Goal: Communication & Community: Answer question/provide support

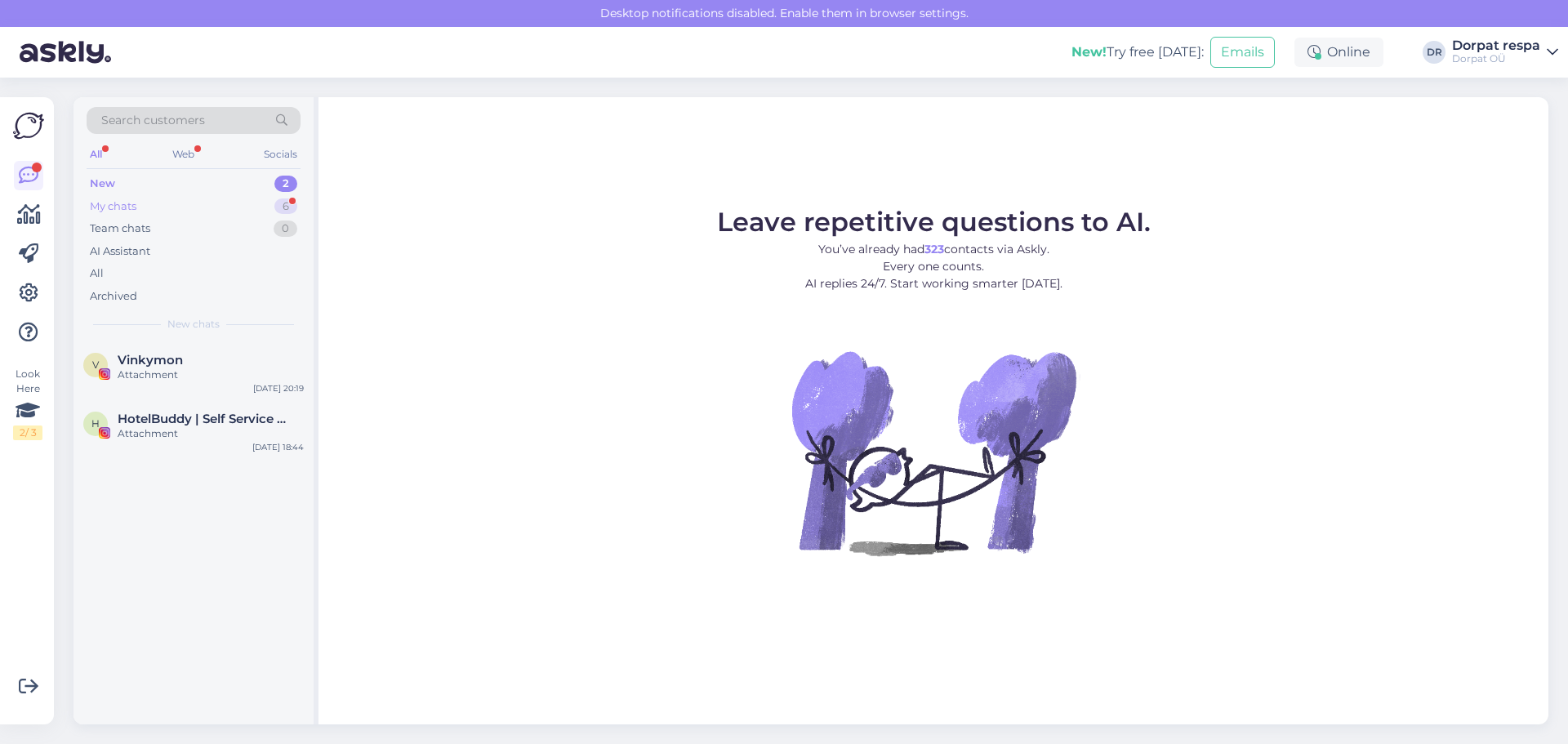
click at [173, 201] on div "My chats 6" at bounding box center [193, 206] width 214 height 23
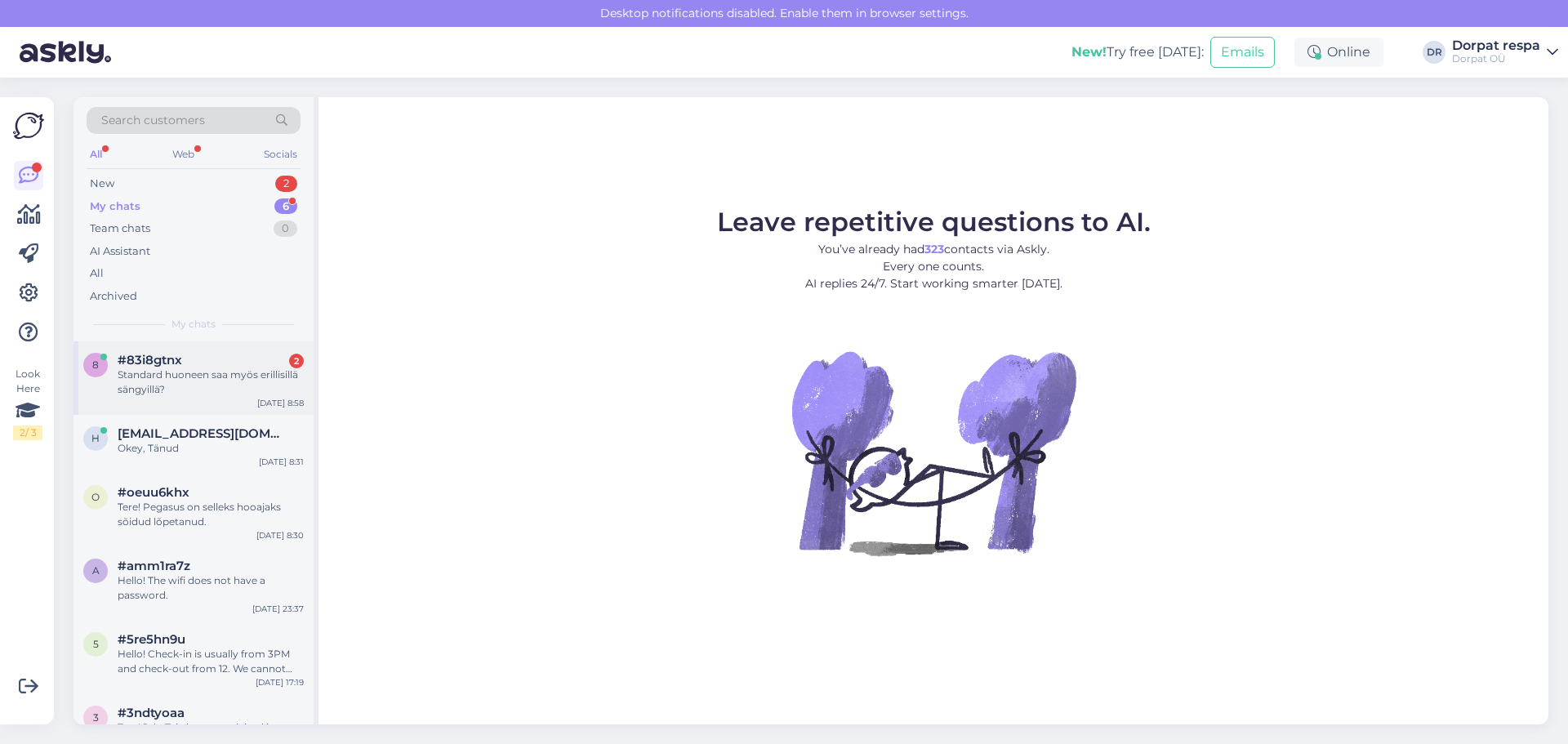
click at [201, 401] on div "8 #83i8gtnx 2 Standard huoneen saa myös erillisillä sängyillä? [DATE] 8:58" at bounding box center [194, 378] width 240 height 74
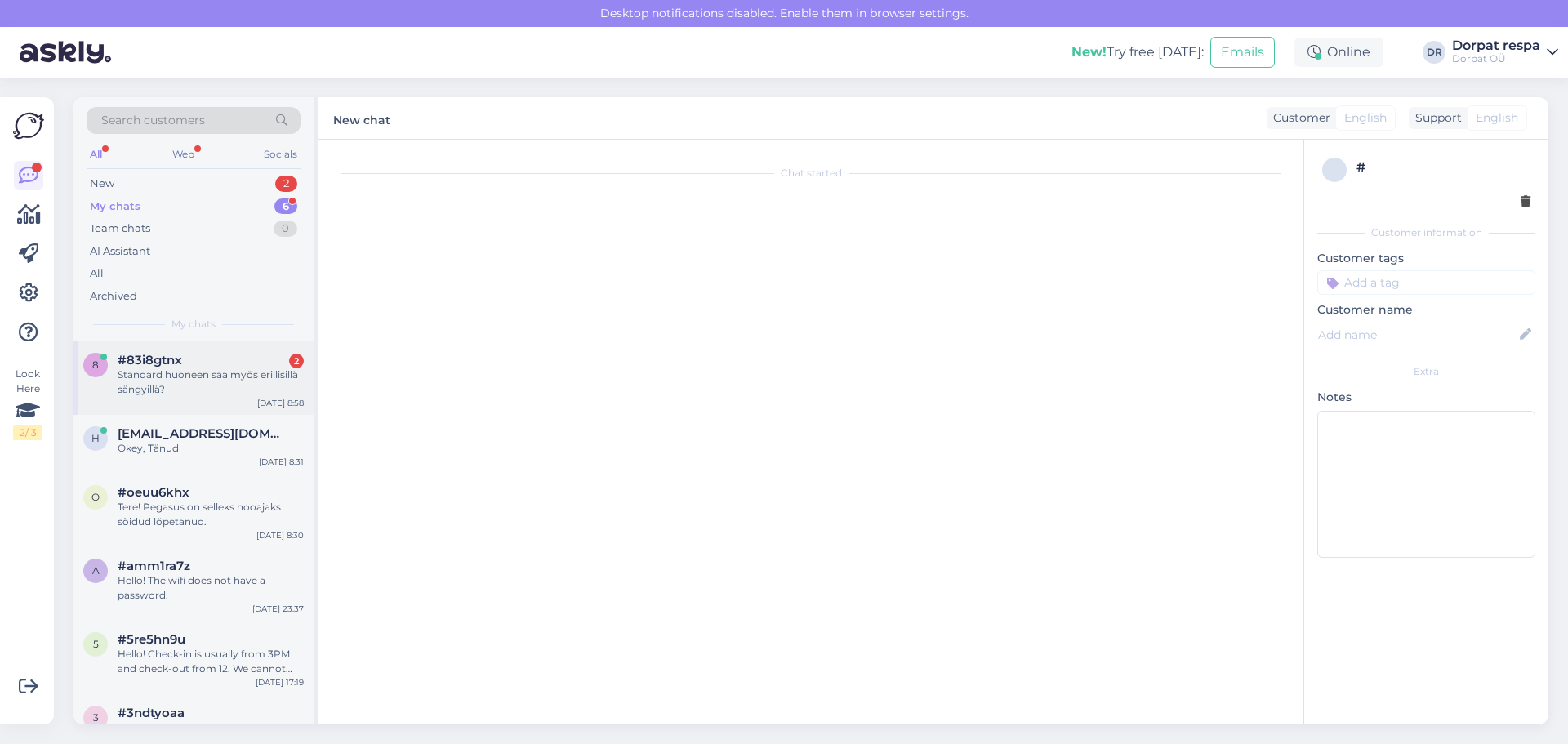
scroll to position [394, 0]
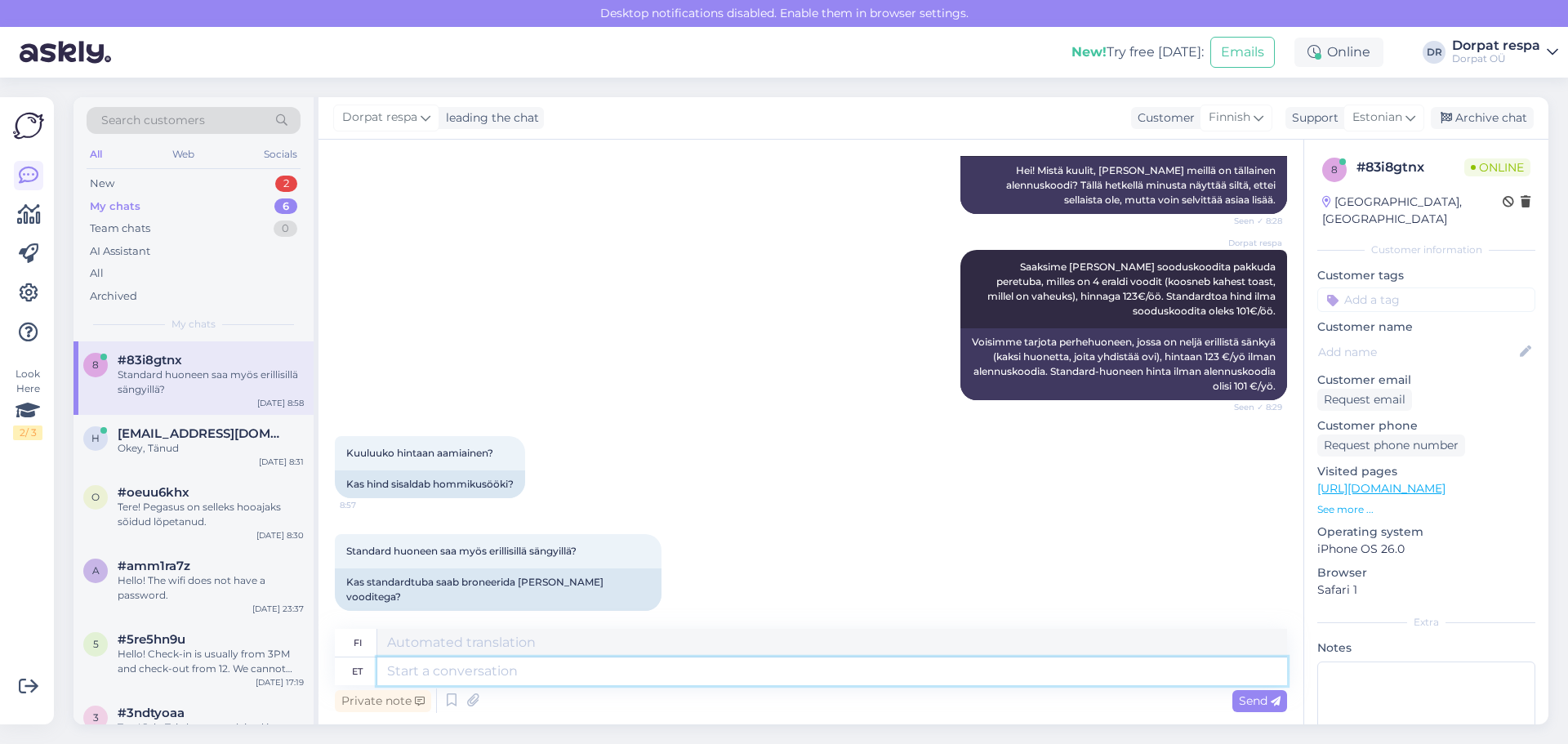
click at [437, 661] on textarea at bounding box center [832, 670] width 910 height 28
type textarea "Tere!"
type textarea "Hei!"
type textarea "Tere! Hommikusöök"
type textarea "Hei! Aamiainen"
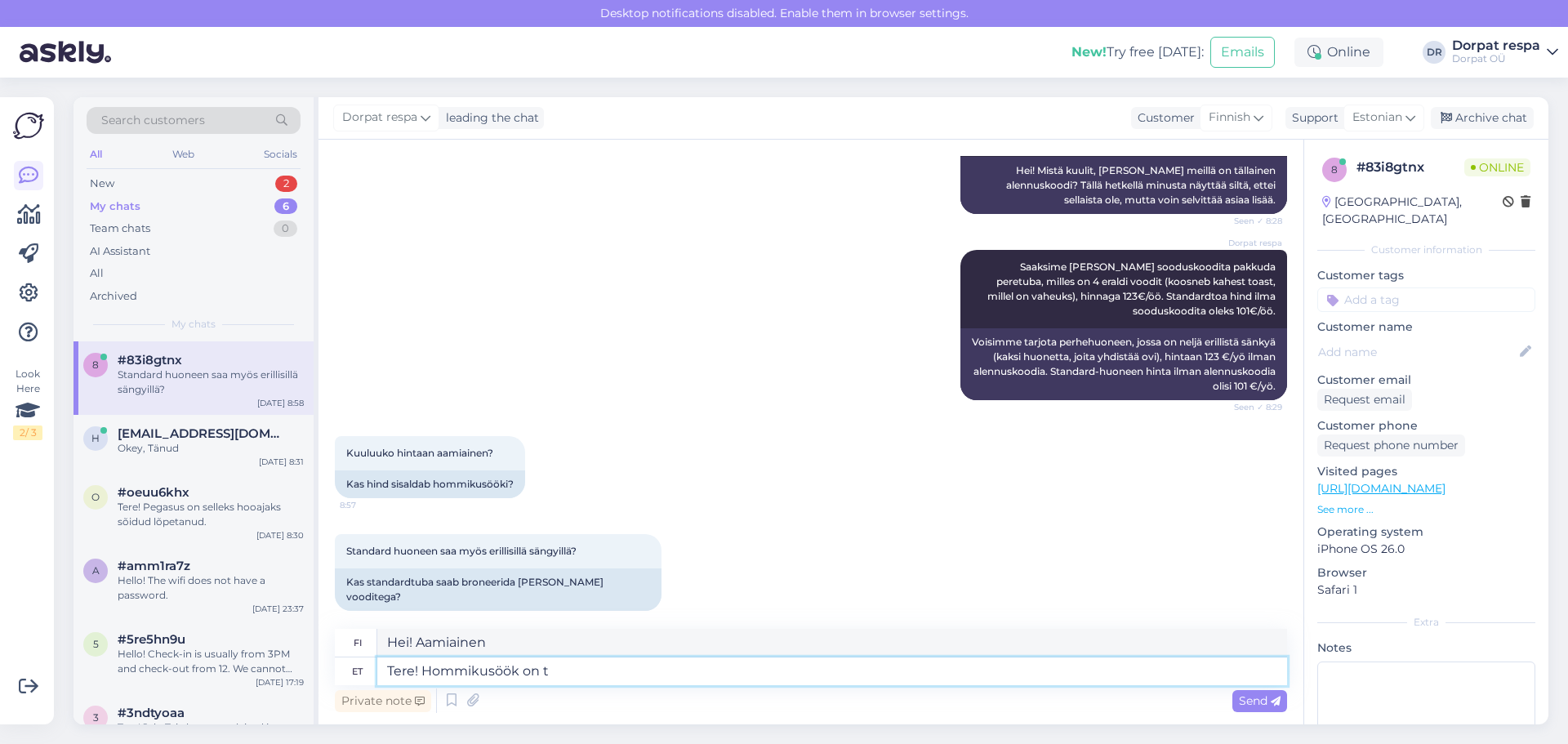
type textarea "Tere! Hommikusöök on tu"
type textarea "Hei! Aamiainen on"
type textarea "Tere! Hommikusöök on tubade h"
type textarea "Hei! Aamiainen sisältyy huoneen hintaan."
type textarea "Tere! Hommikusöök on tubade hinnas. Standardtube on"
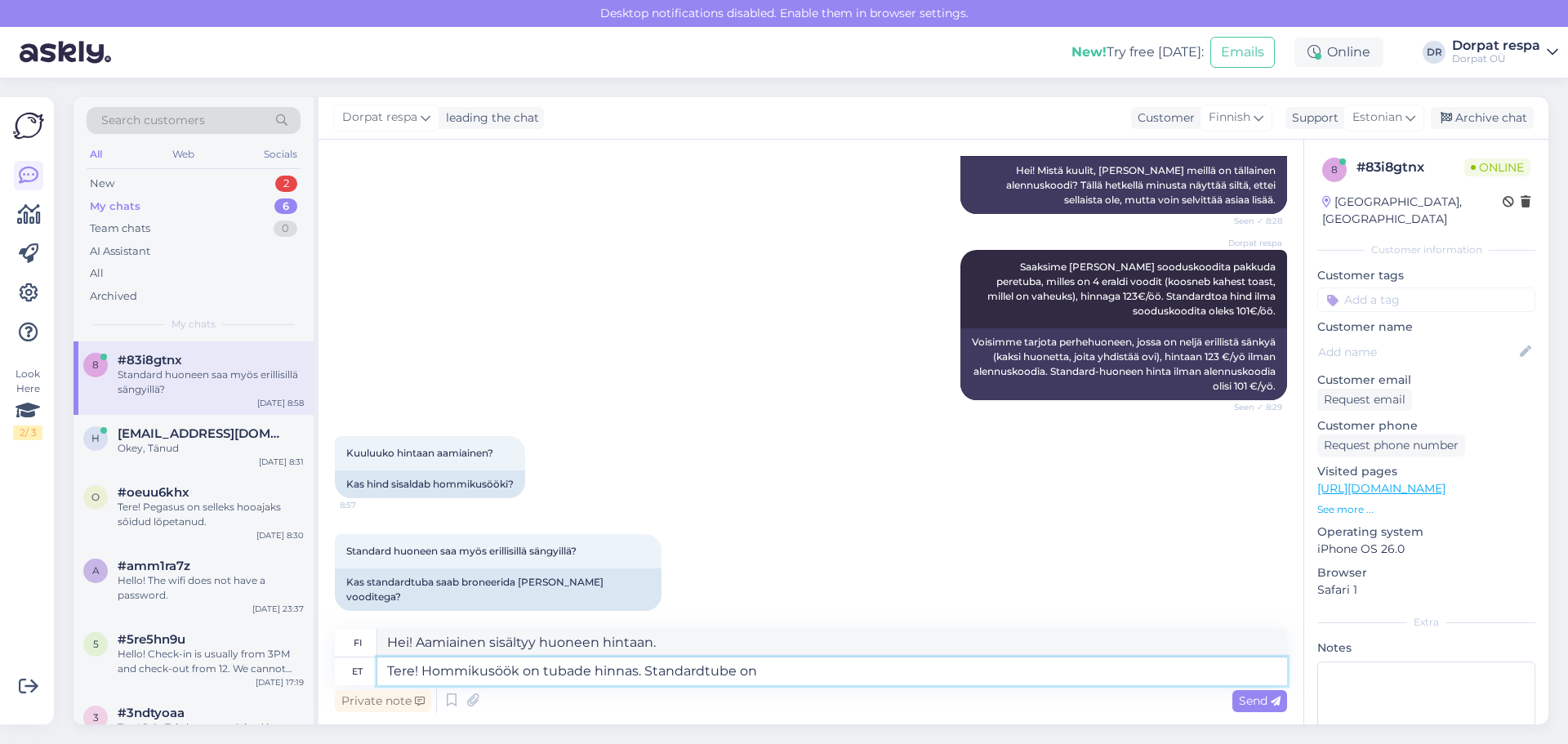
type textarea "Hei! Aamiainen sisältyy huoneen hintaan. Standard-huone"
type textarea "Tere! Hommikusöök on tubade hinnas. Standardtube on nii"
type textarea "Hei! Aamiainen sisältyy huoneen hintaan. Standard-huoneet ovat"
type textarea "Tere! Hommikusöök on tubade hinnas. Standardtube on nii eral"
type textarea "Hei! Aamiainen sisältyy huoneen hintaan. Standard-huoneet ovat seuraavat"
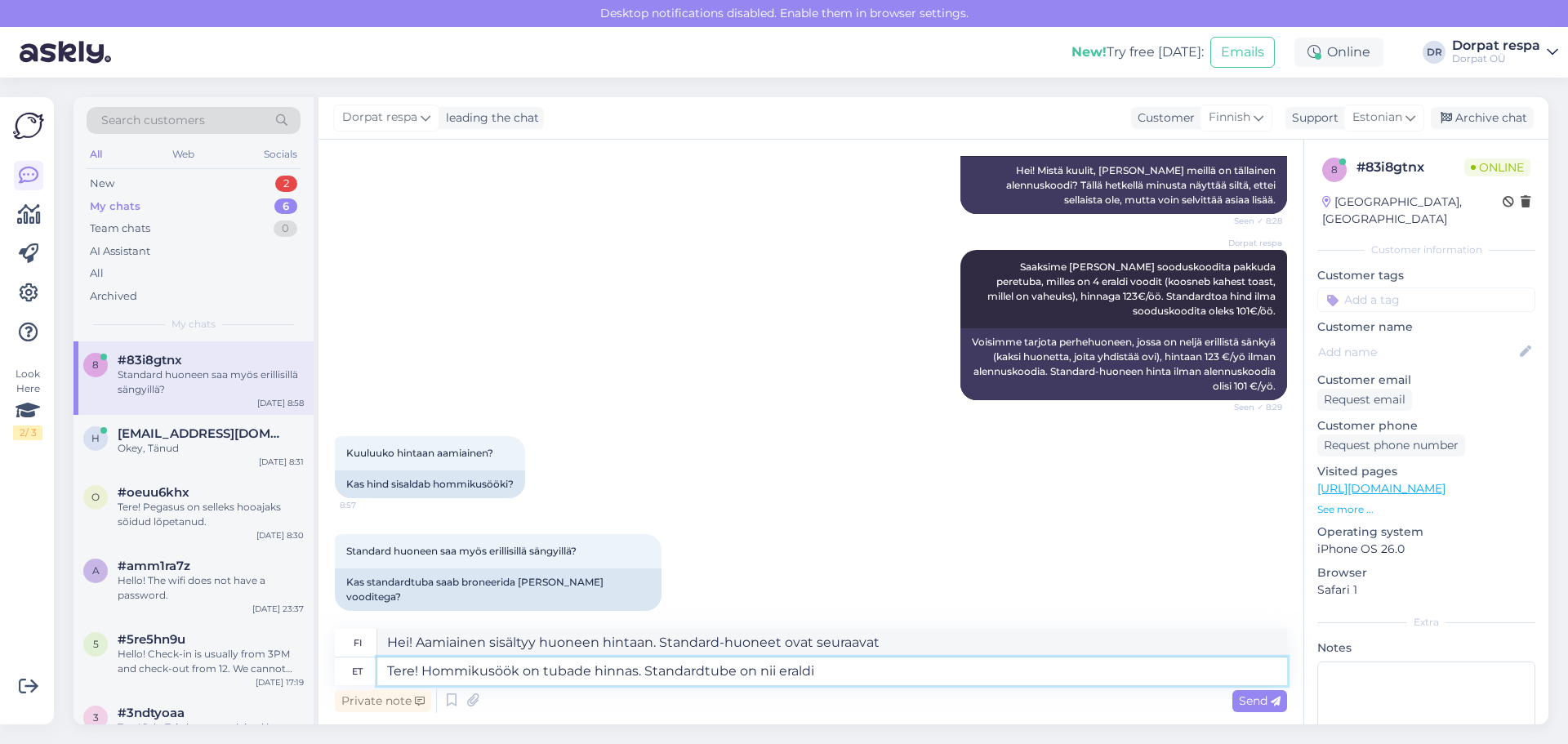
type textarea "Tere! Hommikusöök on tubade hinnas. Standardtube on nii eraldi k"
type textarea "Hei! Aamiainen sisältyy huoneen hintaan. Standard-huoneet ovat erillisiä."
type textarea "Tere! Hommikusöök on tubade hinnas. Standardtube on nii [PERSON_NAME] ka"
type textarea "Hei! Aamiainen sisältyy huoneen hintaan. Standard-huoneet ovat [PERSON_NAME] er…"
type textarea "Tere! Hommikusöök on tubade hinnas. Standardtube on nii [PERSON_NAME] [PERSON_N…"
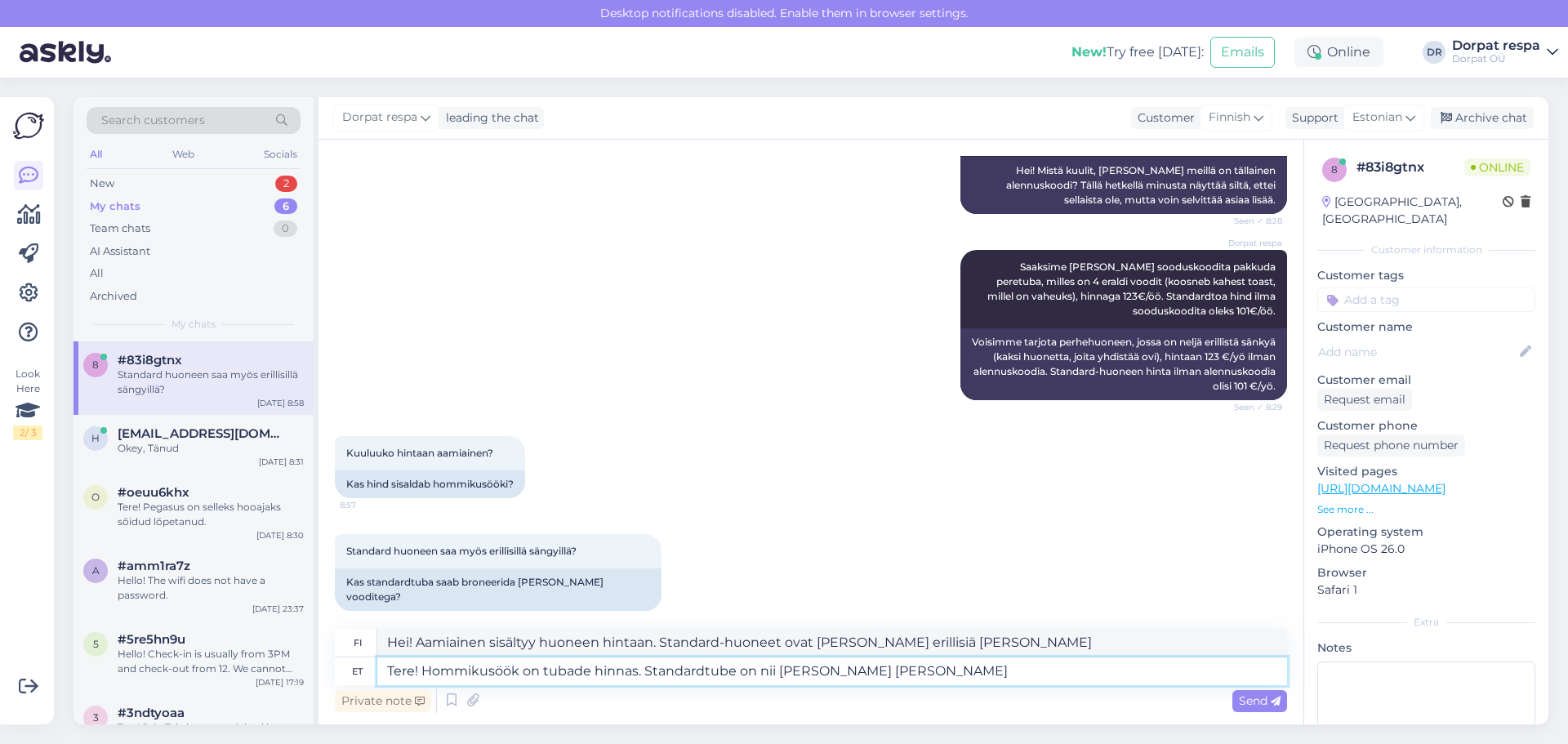
type textarea "Hei! Aamiainen sisältyy huoneen hintaan. Standard-huoneita on saatavilla erilli…"
type textarea "Tere! Hommikusöök on tubade hinnas. Standardtube on nii [PERSON_NAME] [PERSON_N…"
type textarea "Hei! Aamiainen sisältyy huoneen hintaan. Standard-huoneita on saatavilla [PERSO…"
type textarea "Tere! Hommikusöök on tubade hinnas. Standardtube on nii [PERSON_NAME] [PERSON_N…"
click at [1236, 706] on div "Send" at bounding box center [1260, 700] width 55 height 22
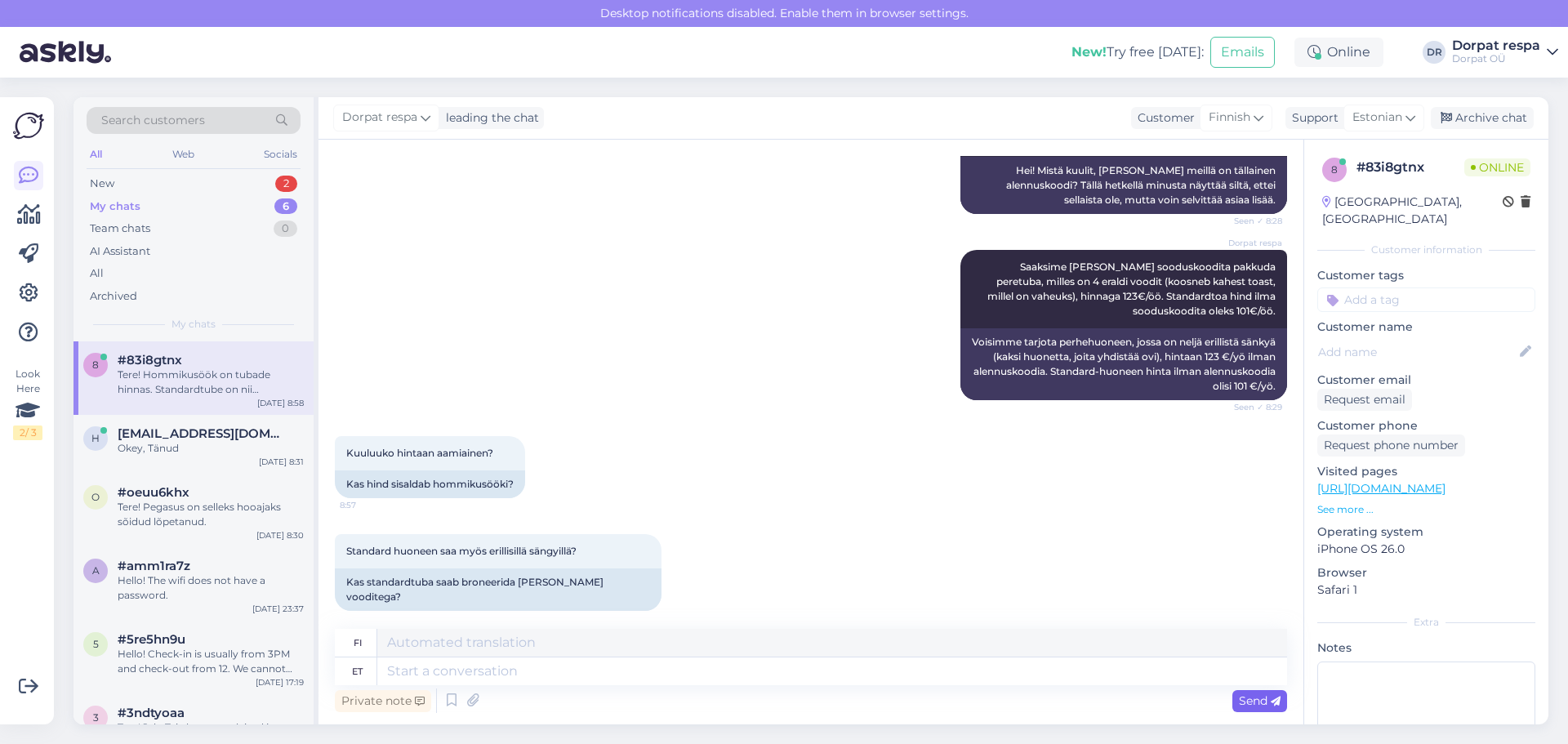
scroll to position [521, 0]
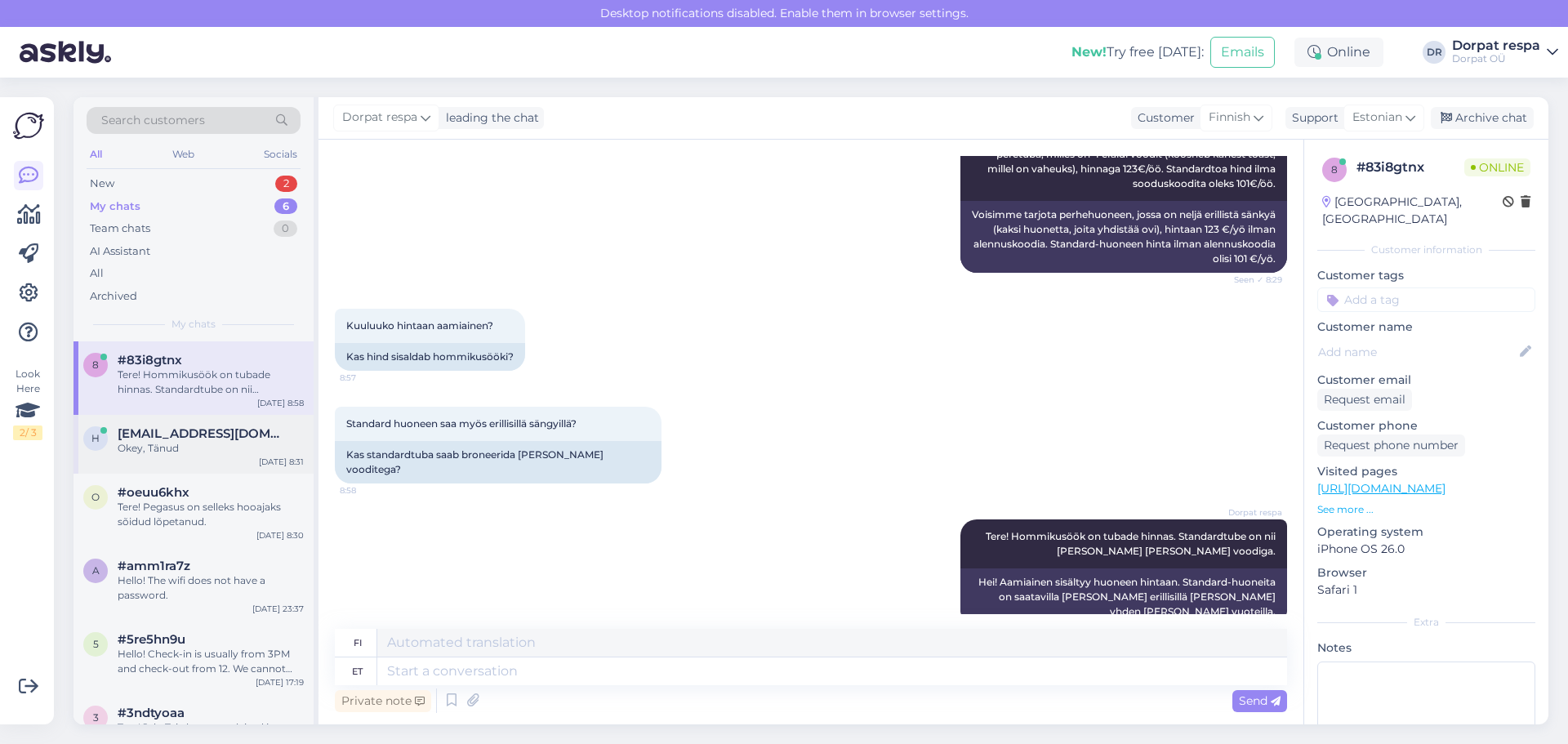
click at [227, 448] on div "Okey, Tänud" at bounding box center [210, 448] width 186 height 15
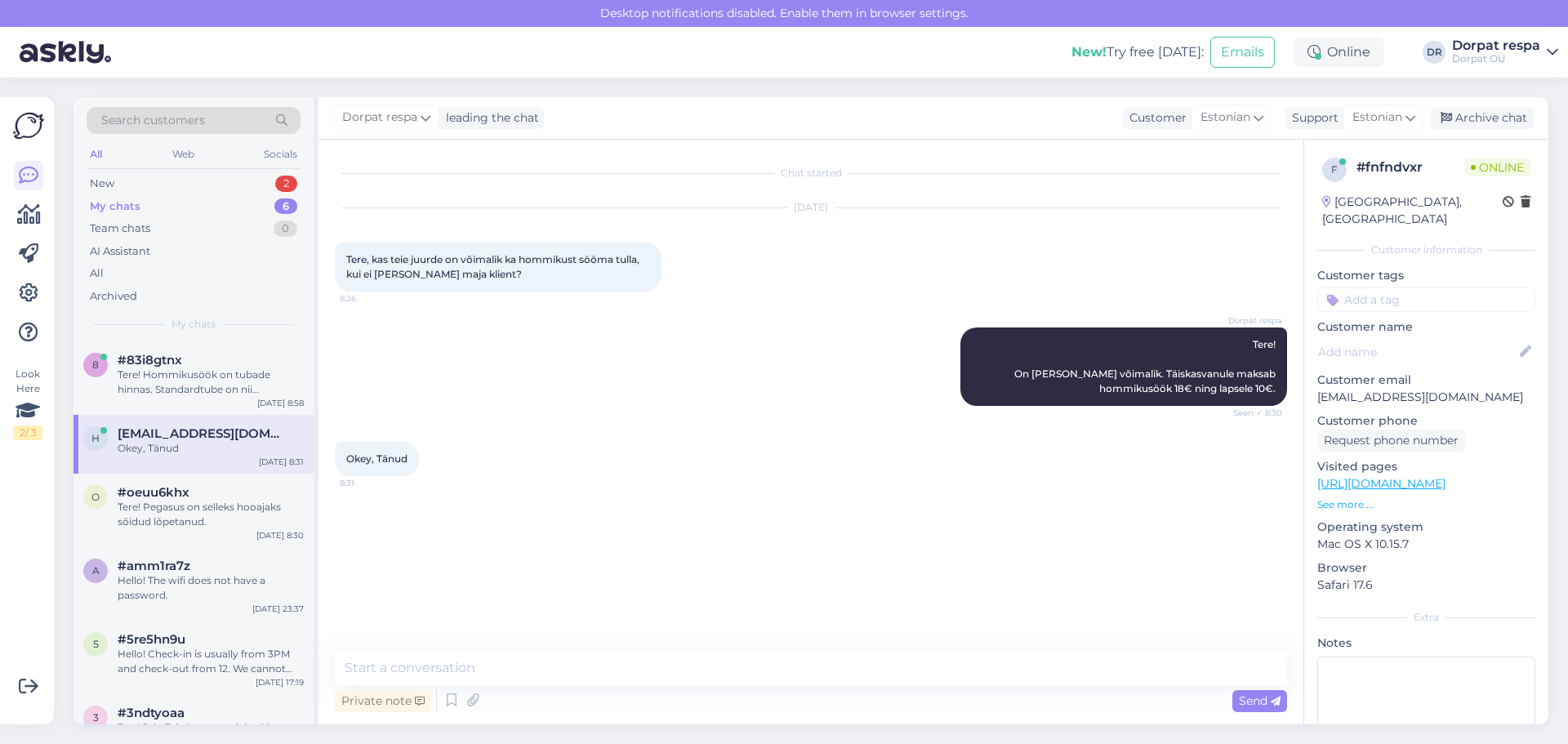
click at [229, 211] on div "My chats 6" at bounding box center [193, 206] width 214 height 23
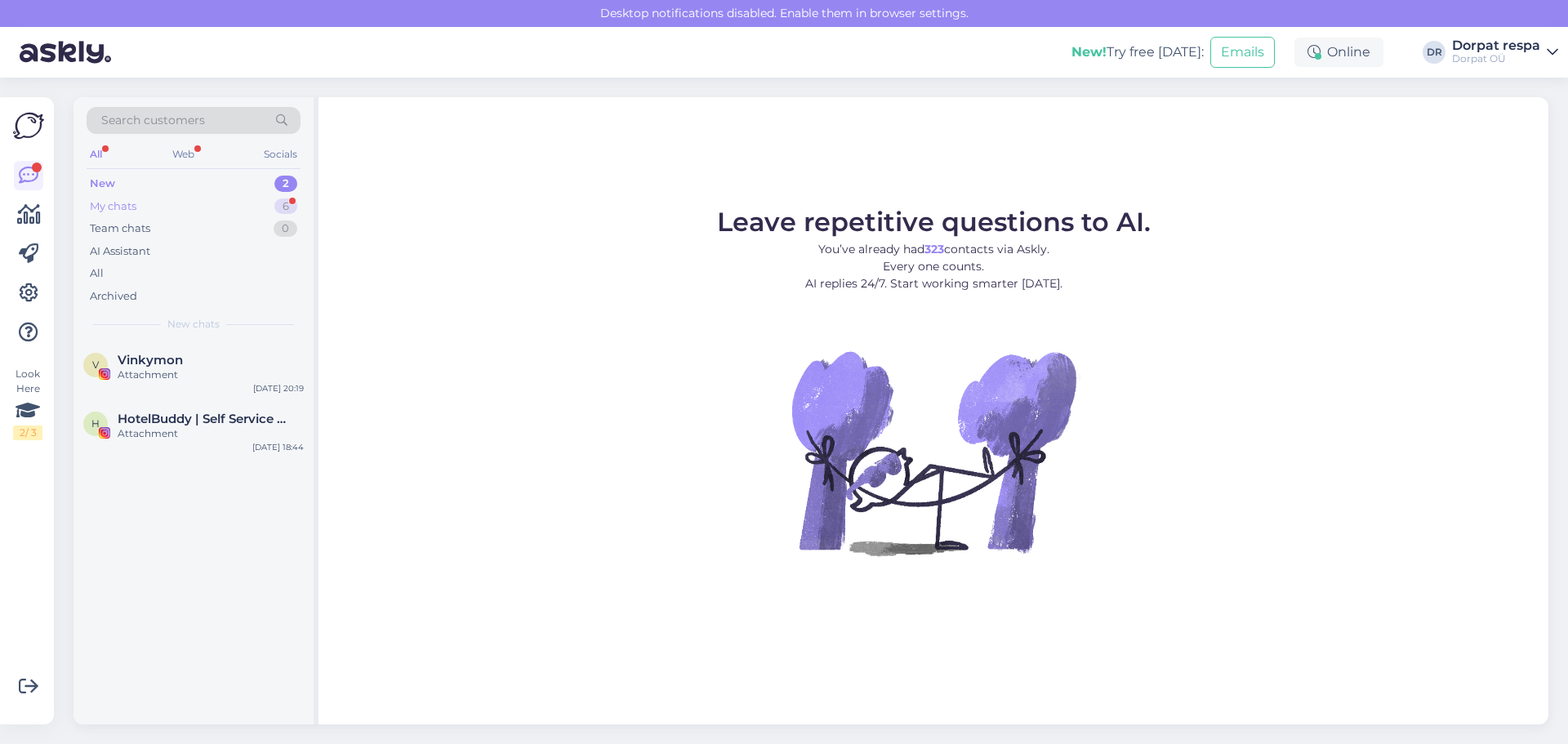
click at [245, 203] on div "My chats 6" at bounding box center [193, 206] width 214 height 23
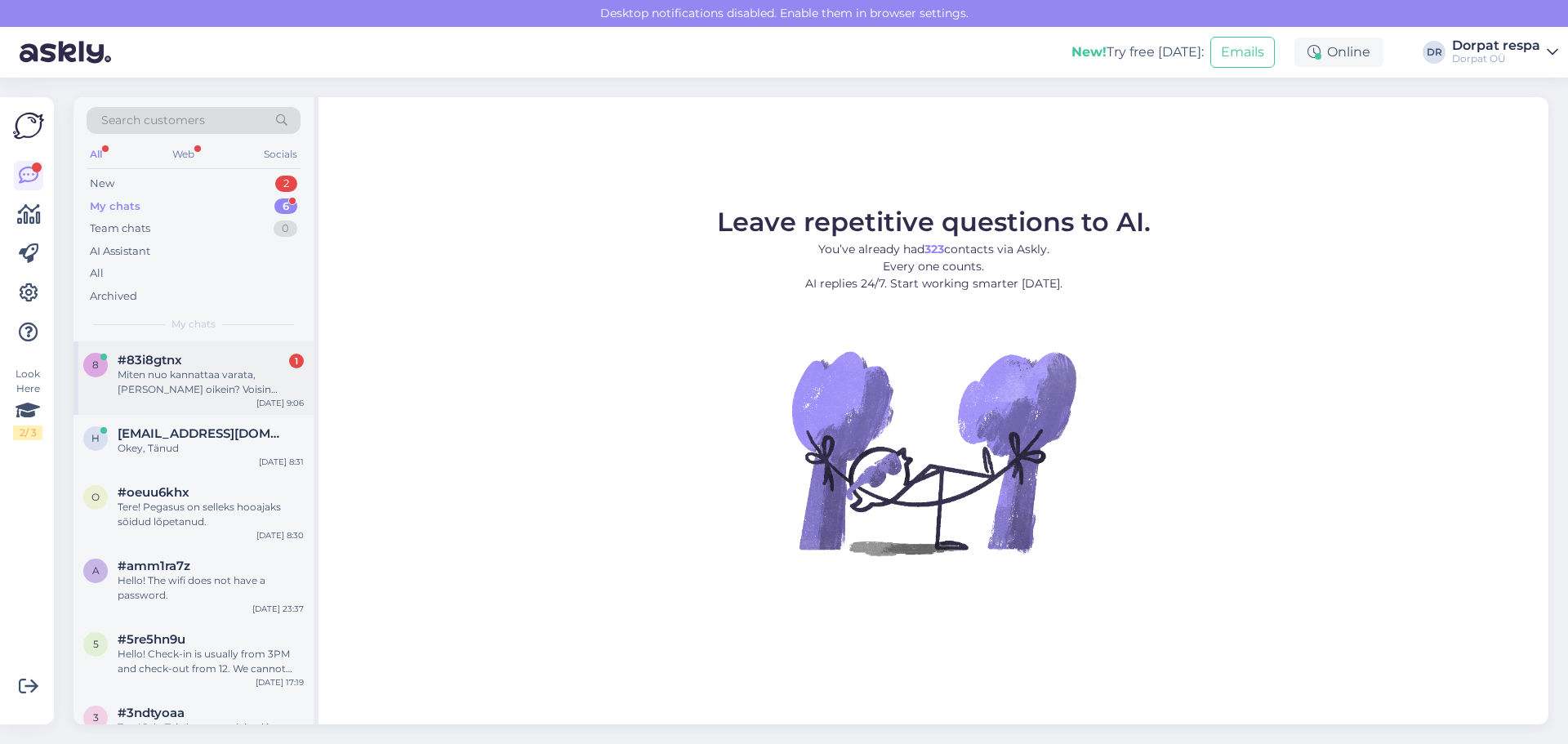
click at [213, 386] on div "Miten nuo kannattaa varata, [PERSON_NAME] oikein? Voisin mahdollisesti tehdä va…" at bounding box center [210, 382] width 186 height 29
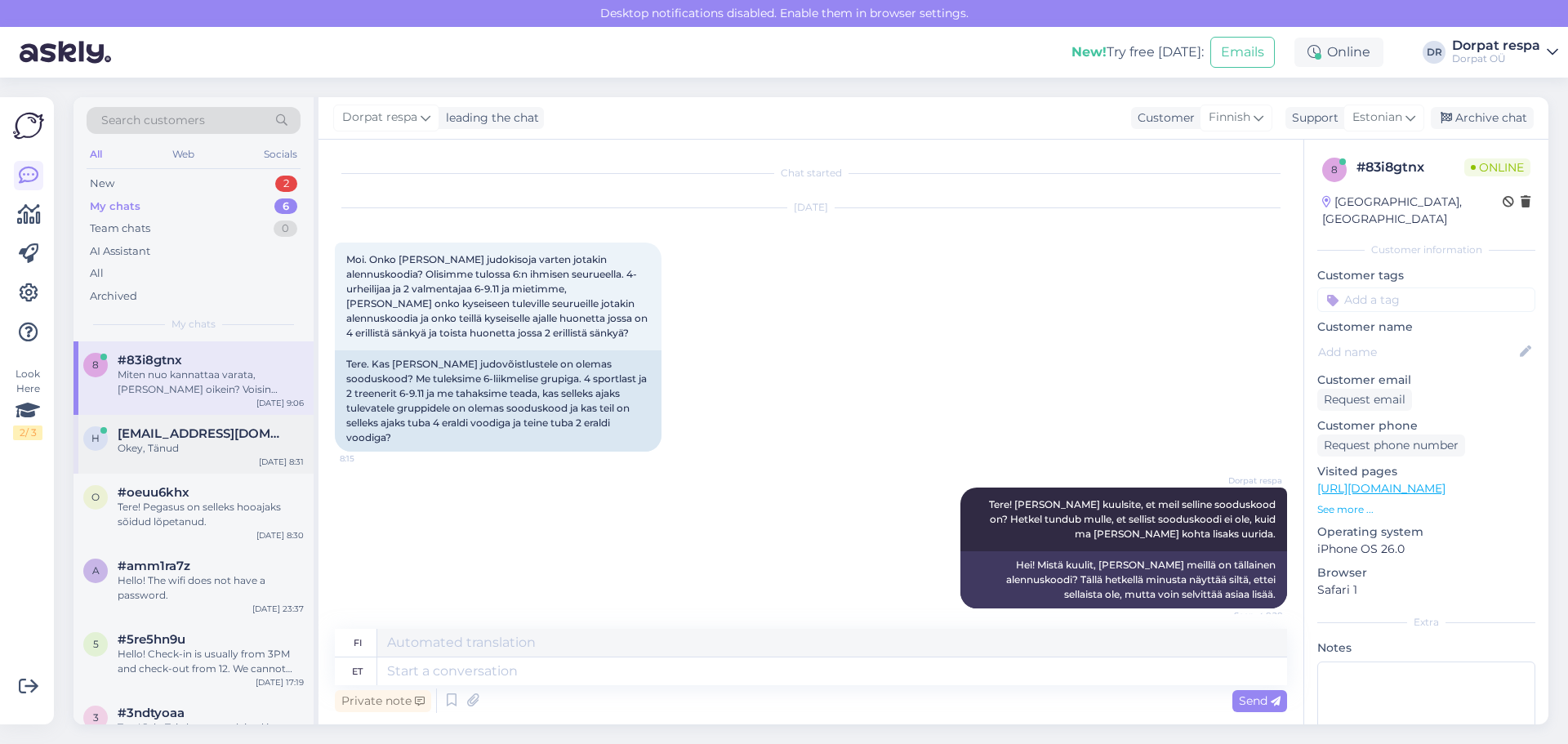
scroll to position [679, 0]
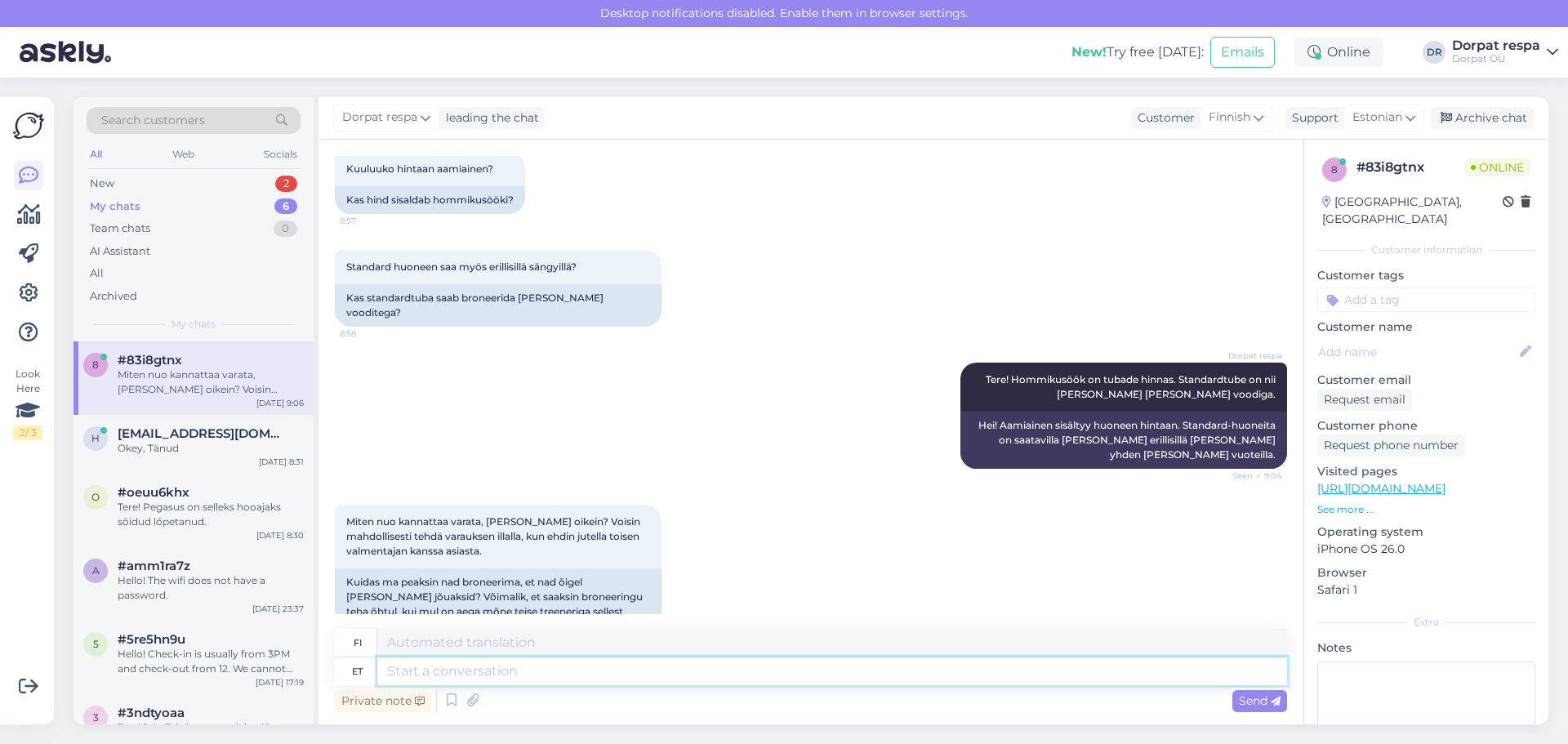
click at [490, 673] on textarea at bounding box center [832, 670] width 910 height 28
type textarea "T"
type textarea "Võite t"
type textarea "[PERSON_NAME]"
type textarea "Võite teha"
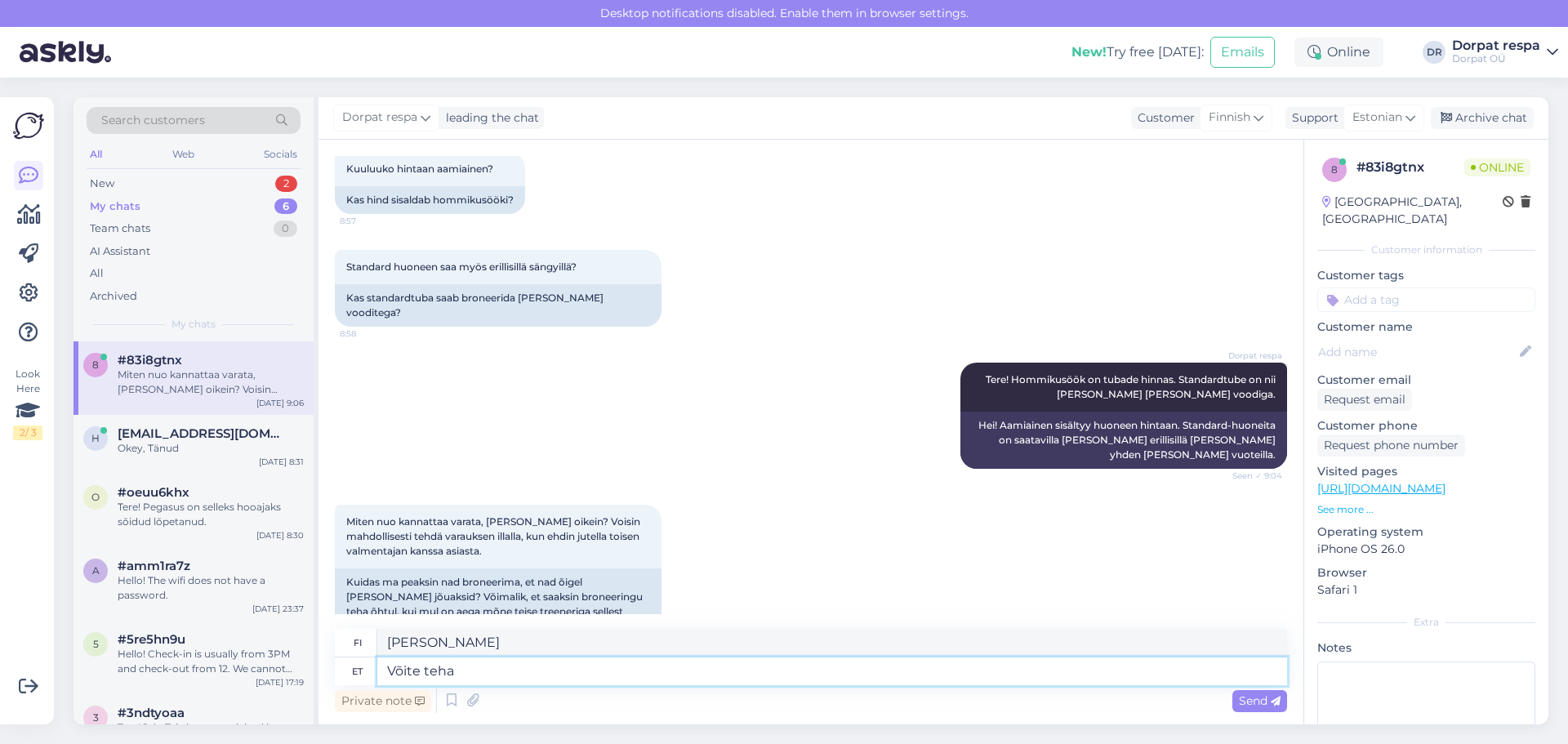
type textarea "[PERSON_NAME] tehdä"
type textarea "Võite teha broneeringu"
type textarea "[PERSON_NAME] tehdä varauksen."
type textarea "Võite teha broneeringu ka"
type textarea "[PERSON_NAME] myös tehdä varauksen"
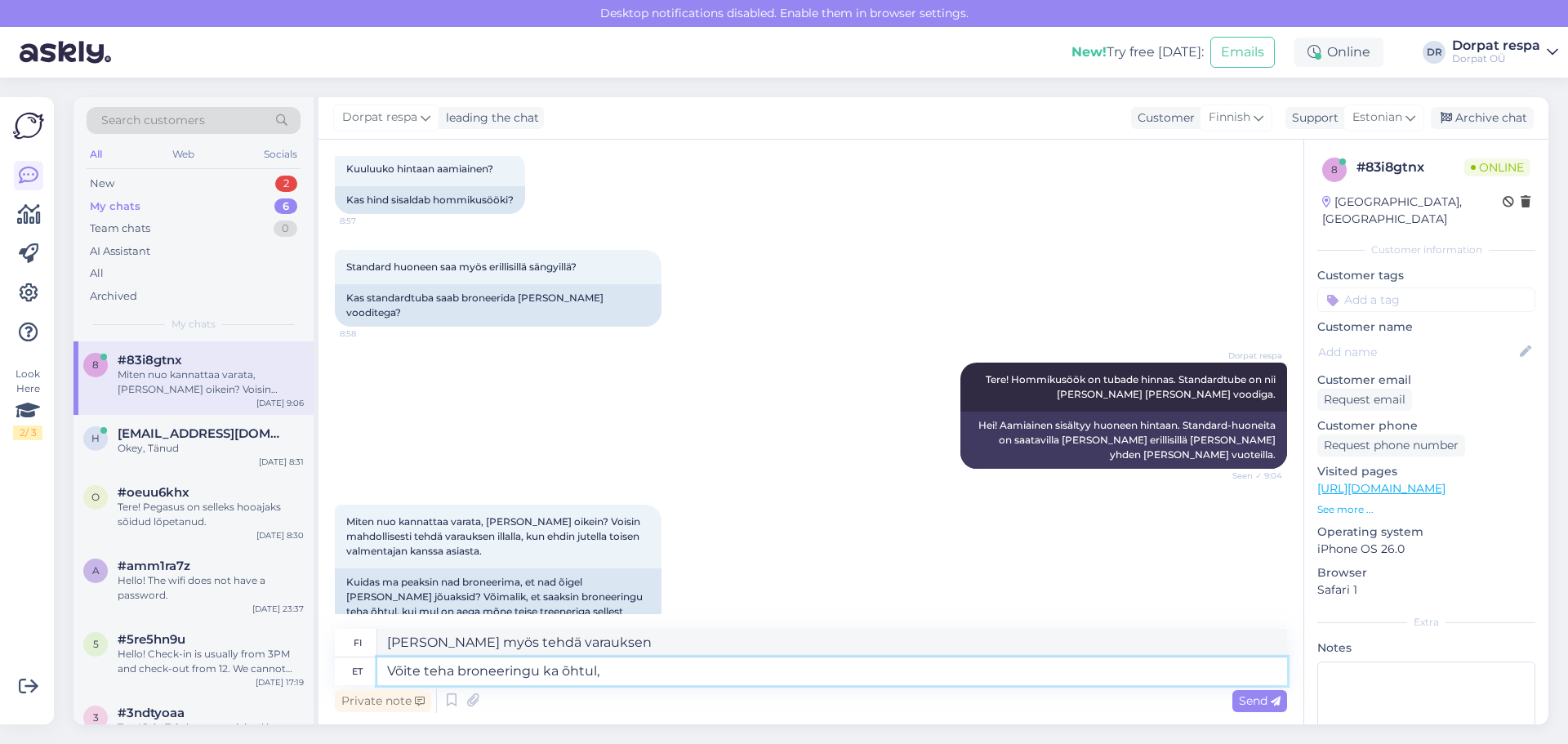
type textarea "Võite teha broneeringu ka õhtul,"
type textarea "[PERSON_NAME] tehdä varauksen myös illalla,"
type textarea "Võite teha broneeringu ka õhtul, meil on"
type textarea "[PERSON_NAME] tehdä varauksen myös illalla, me"
type textarea "Võite teha broneeringu ka õhtul, meil on pr"
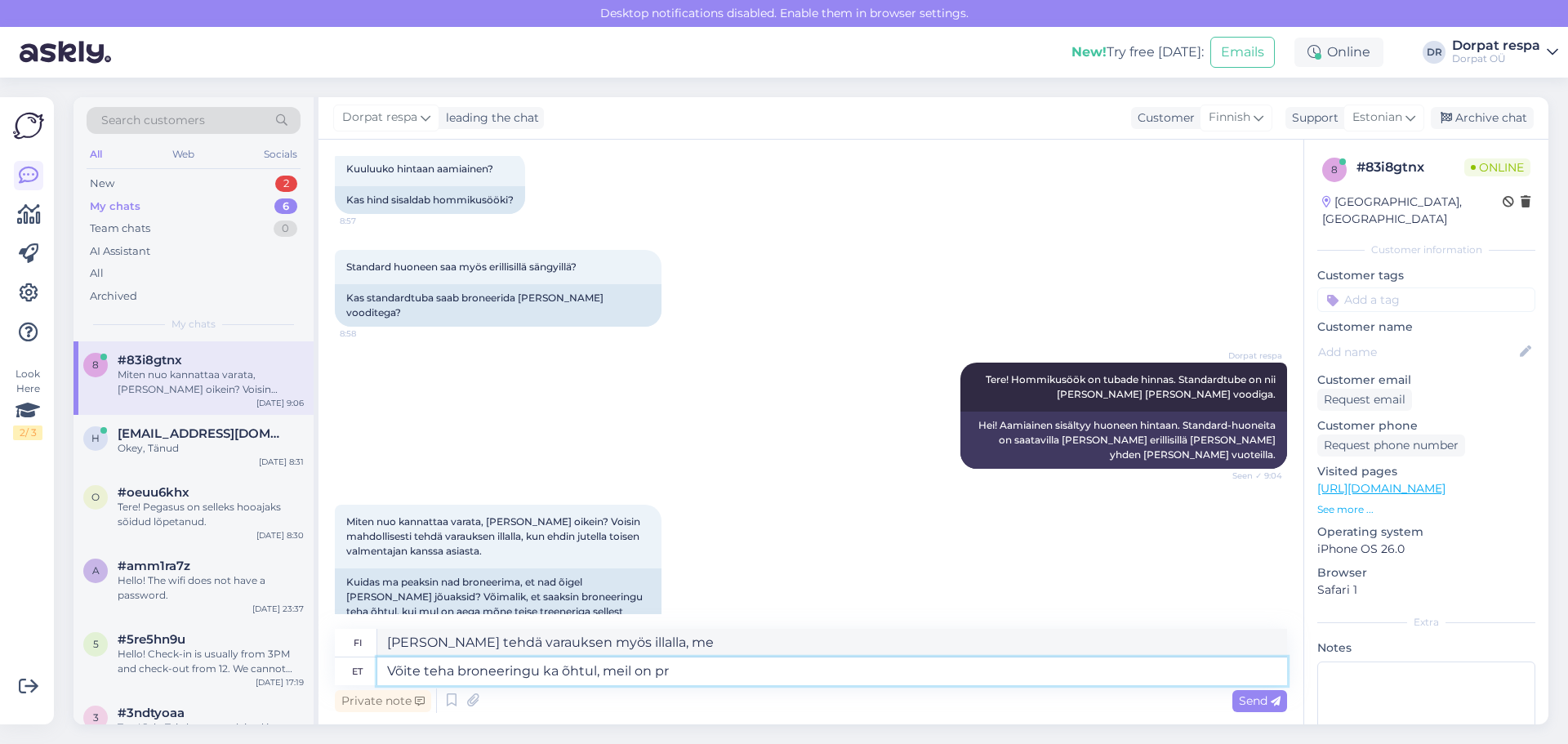
type textarea "[PERSON_NAME] tehdä varauksen myös illalla, meillä on"
type textarea "Võite teha broneeringu ka õhtul, meil on praegu nend"
type textarea "[PERSON_NAME] tehdä varauksen myös illalla, meillä on tällä hetkellä"
type textarea "Võite teha broneeringu ka õhtul, meil on praegu nendeks ku"
type textarea "[PERSON_NAME] tehdä varauksen myös illalla, meillä on niihin tällä hetkellä var…"
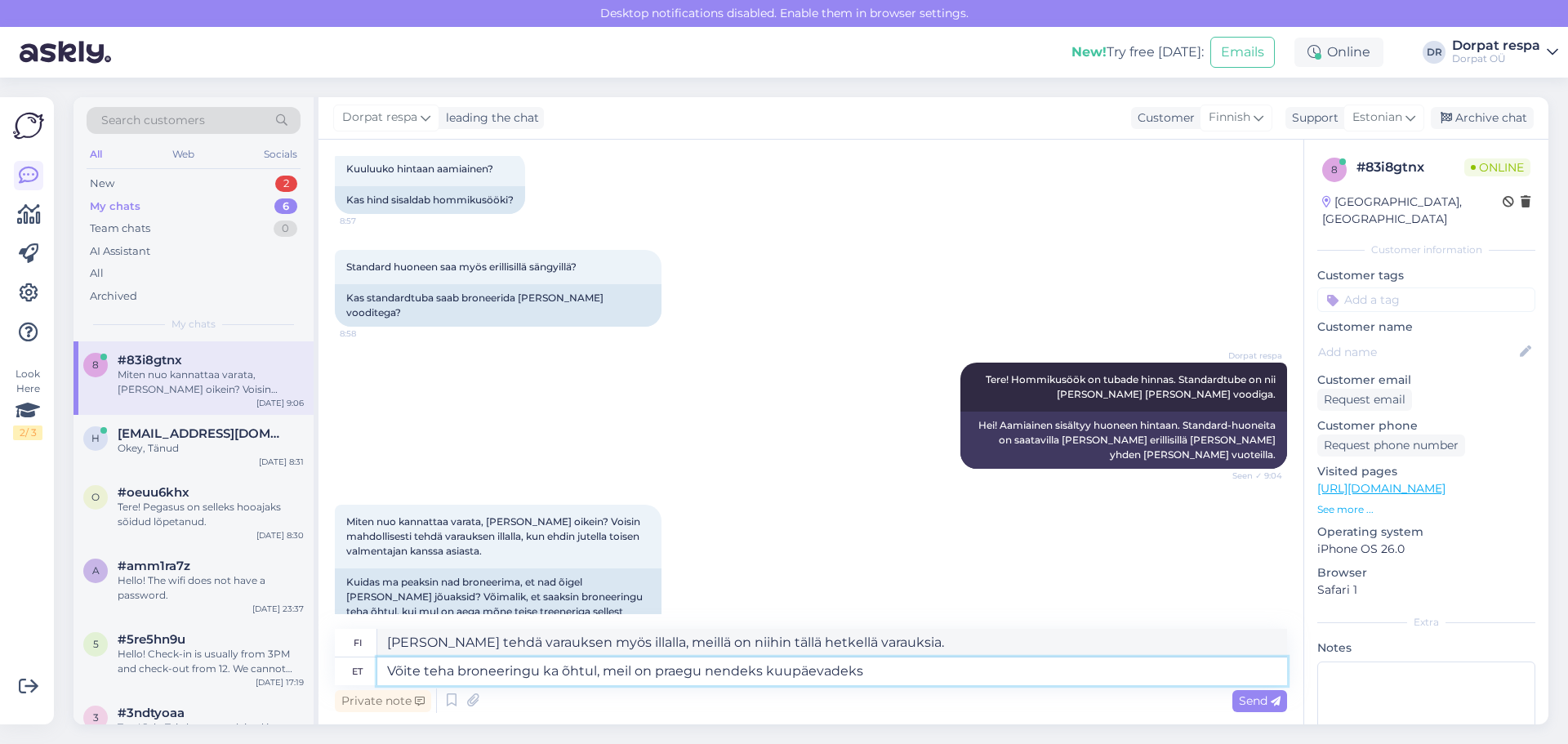
type textarea "Võite teha broneeringu ka õhtul, meil on praegu nendeks kuupäevadeks m"
type textarea "[PERSON_NAME] tehdä varauksen myös illalla, näille päiville on tällä hetkellä v…"
type textarea "Võite teha broneeringu ka õhtul, meil on praegu nendeks kuupäevadeks mitmeid va"
type textarea "[PERSON_NAME] tehdä varauksen myös illalla, meillä on tällä hetkellä useita vap…"
type textarea "Võite teha broneeringu ka õhtul, meil on praegu nendeks kuupäevadeks mitmeid va…"
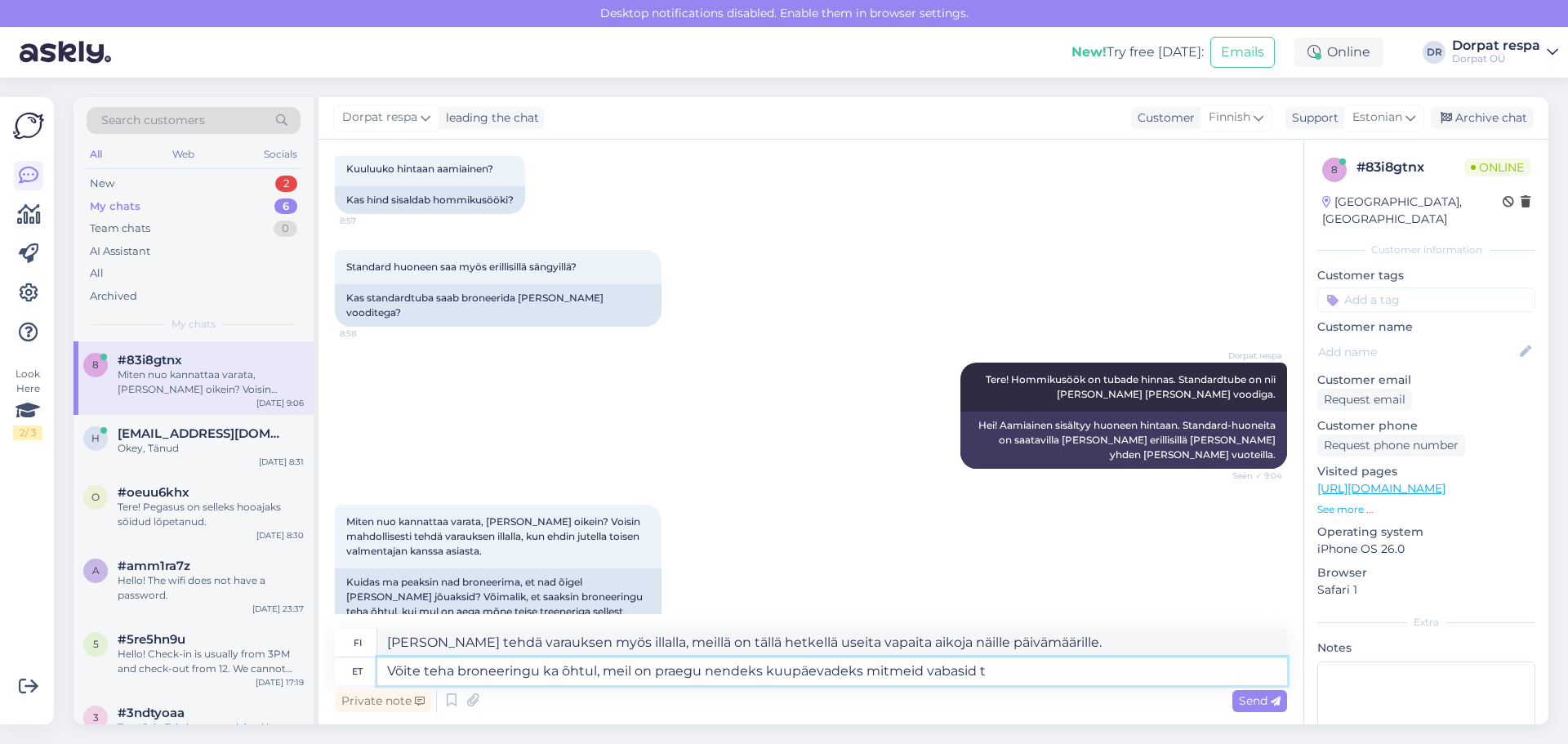
type textarea "[PERSON_NAME] tehdä varauksen myös illalla, meillä on tällä hetkellä useita vap…"
type textarea "Võite teha broneeringu ka õhtul, meil on praegu nendeks kuupäevadeks mitmeid va…"
type textarea "[PERSON_NAME] tehdä varauksen myös illalla, meillä on tällä hetkellä useita huo…"
type textarea "Võite teha broneeringu ka õhtul, meil on praegu nendeks kuupäevadeks mitmeid va…"
type textarea "[PERSON_NAME] tehdä varauksen myös illalla, meillä on tällä hetkellä useita huo…"
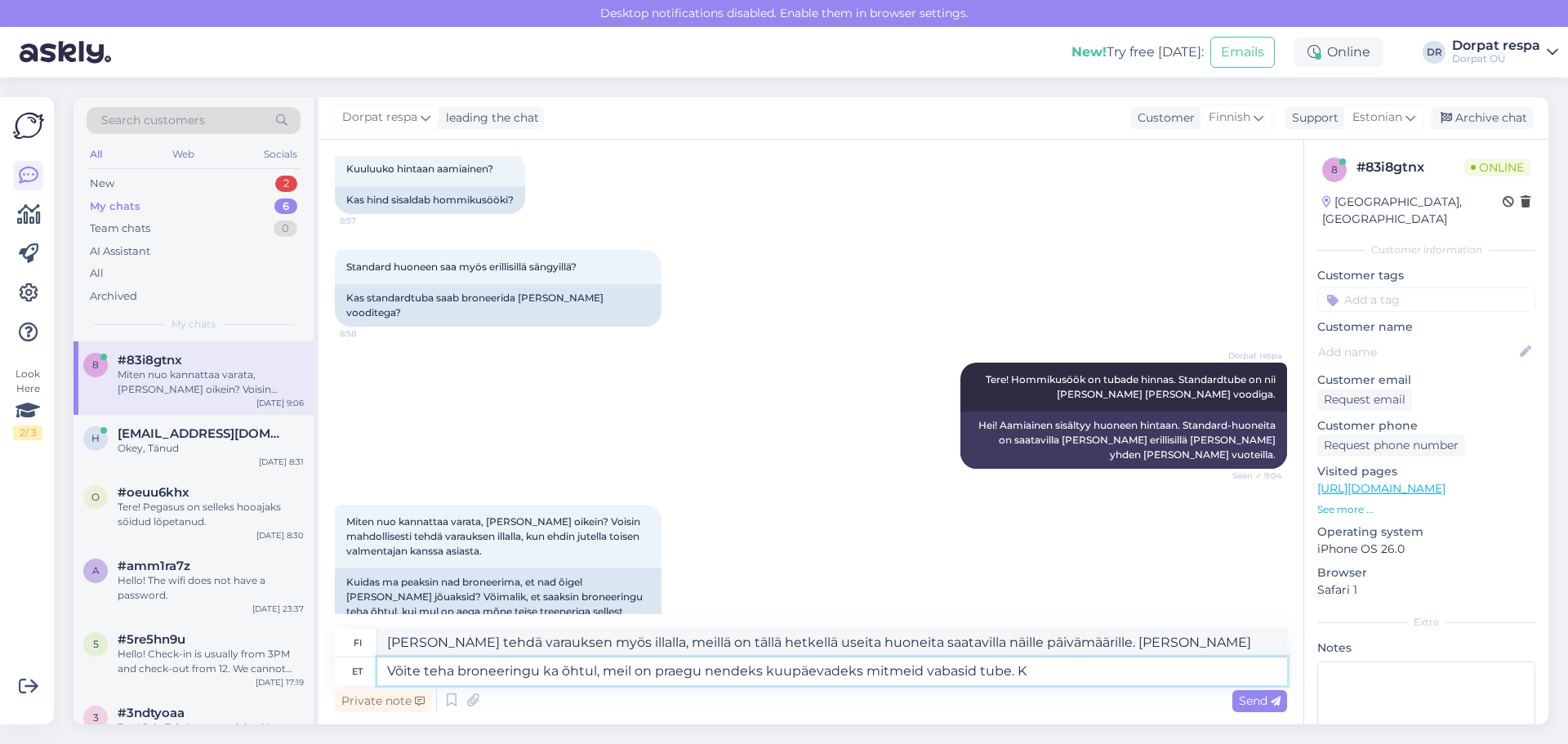
type textarea "Võite teha broneeringu ka õhtul, meil on praegu nendeks kuupäevadeks mitmeid va…"
type textarea "[PERSON_NAME] tehdä varauksen myös illalla, meillä on tällä hetkellä useita huo…"
type textarea "Võite teha broneeringu ka õhtul, meil on praegu nendeks kuupäevadeks mitmeid va…"
type textarea "[PERSON_NAME] tehdä varauksen myös illalla, meillä on tällä hetkellä useita huo…"
type textarea "Võite teha broneeringu ka õhtul, meil on praegu nendeks kuupäevadeks mitmeid va…"
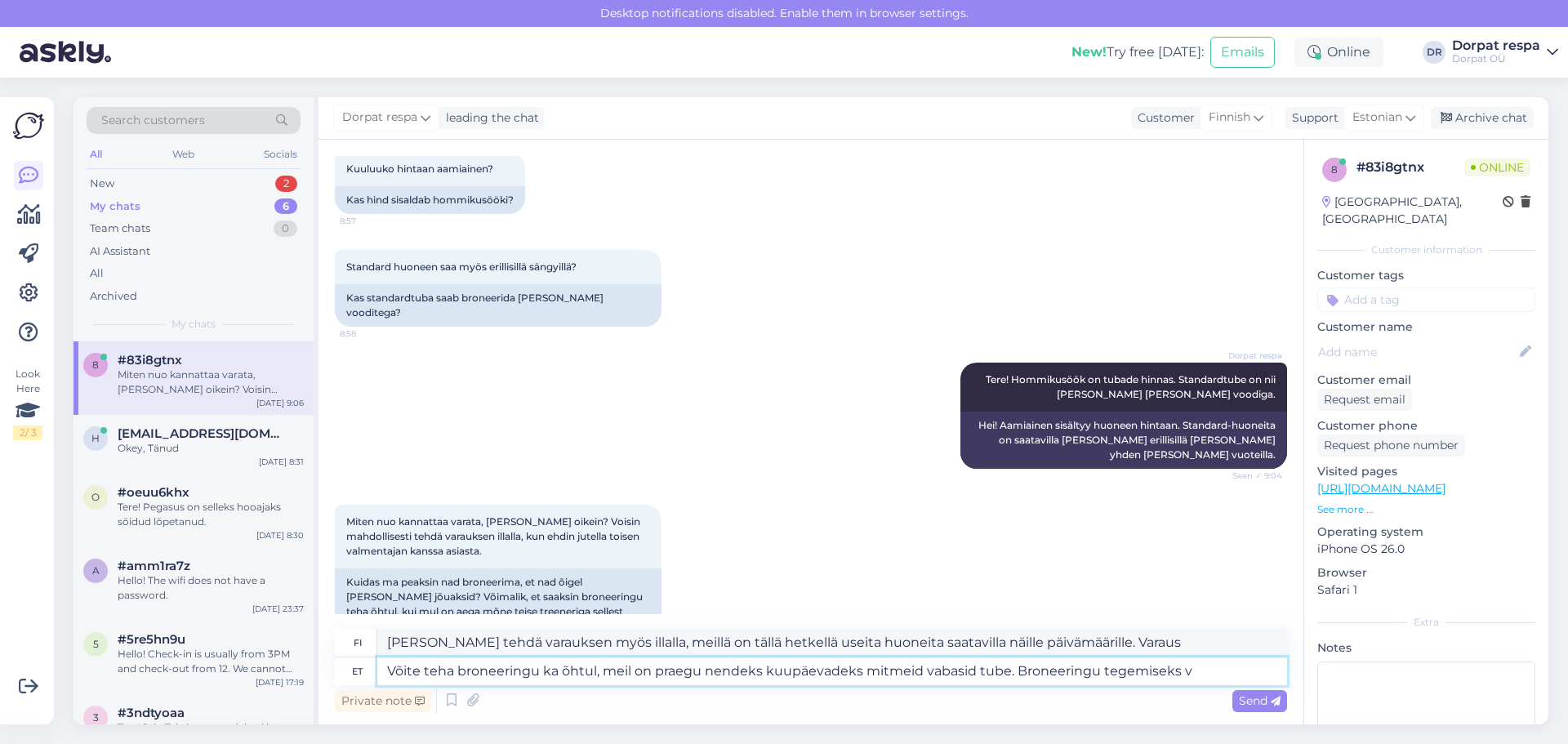
type textarea "[PERSON_NAME] tehdä varauksen myös illalla, meillä on tällä hetkellä useita huo…"
type textarea "Võite teha broneeringu ka õhtul, meil on praegu nendeks kuupäevadeks mitmeid va…"
type textarea "[PERSON_NAME] tehdä varauksen myös illalla, meillä on tällä hetkellä useita huo…"
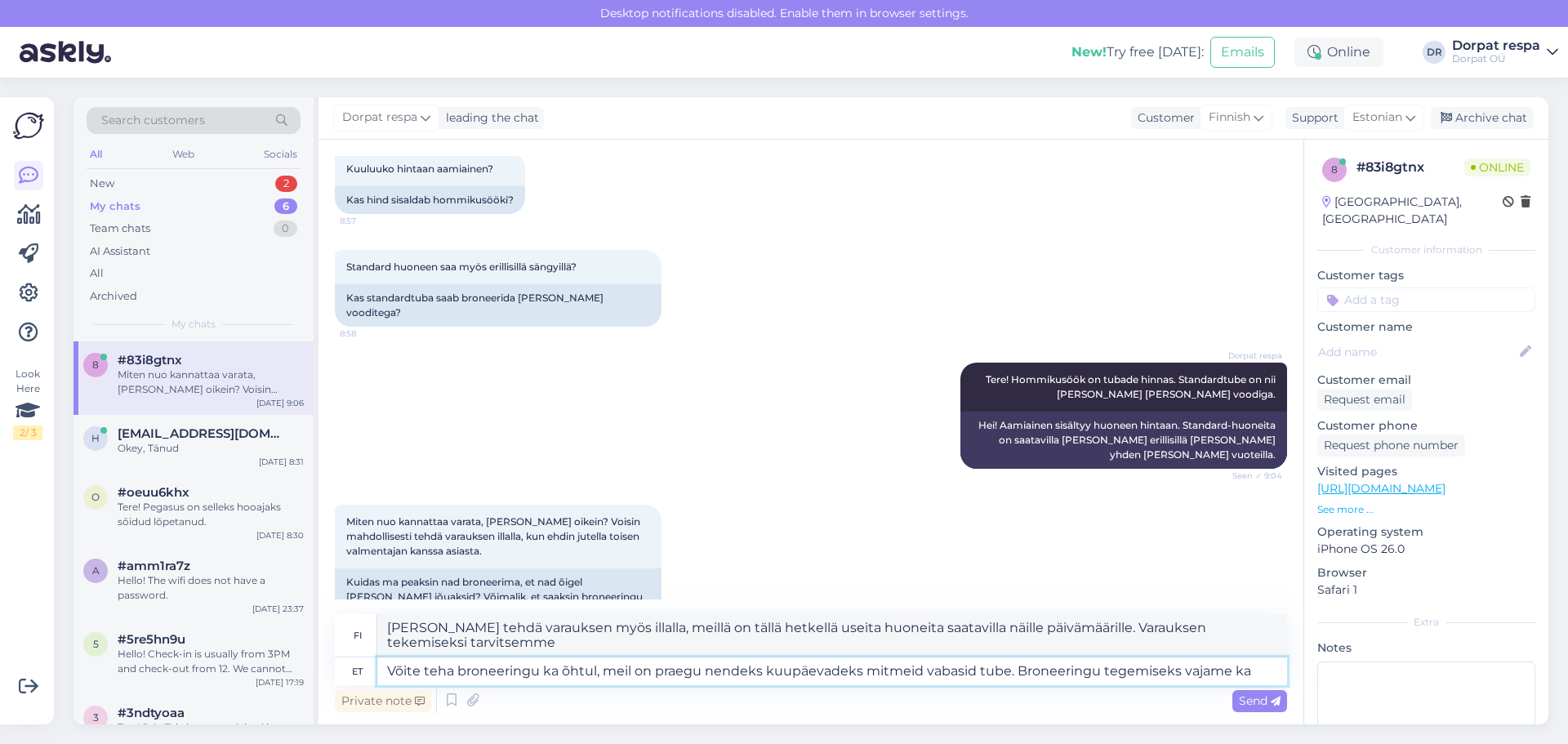
type textarea "Võite teha broneeringu ka õhtul, meil on praegu nendeks kuupäevadeks mitmeid va…"
type textarea "[PERSON_NAME] tehdä varauksen myös illalla, meillä on tällä hetkellä useita huo…"
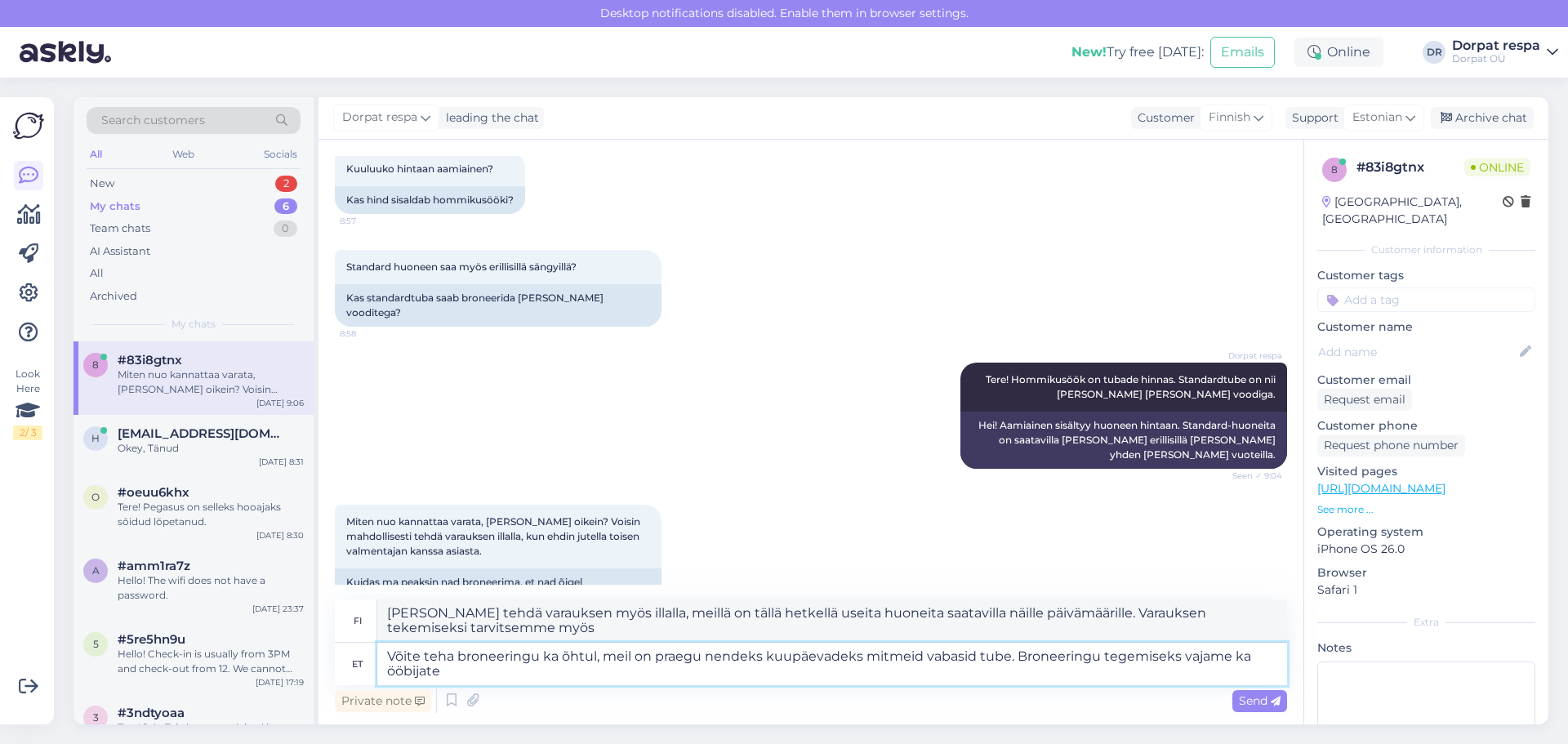
type textarea "Võite teha broneeringu ka õhtul, meil on praegu nendeks kuupäevadeks mitmeid va…"
type textarea "[PERSON_NAME] tehdä varauksen myös illalla, meillä on tällä hetkellä useita huo…"
type textarea "Võite teha broneeringu ka õhtul, meil on praegu nendeks kuupäevadeks mitmeid va…"
type textarea "[PERSON_NAME] tehdä varauksen myös illalla, meillä on tällä hetkellä useita huo…"
type textarea "Võite teha broneeringu ka õhtul, meil on praegu nendeks kuupäevadeks mitmeid va…"
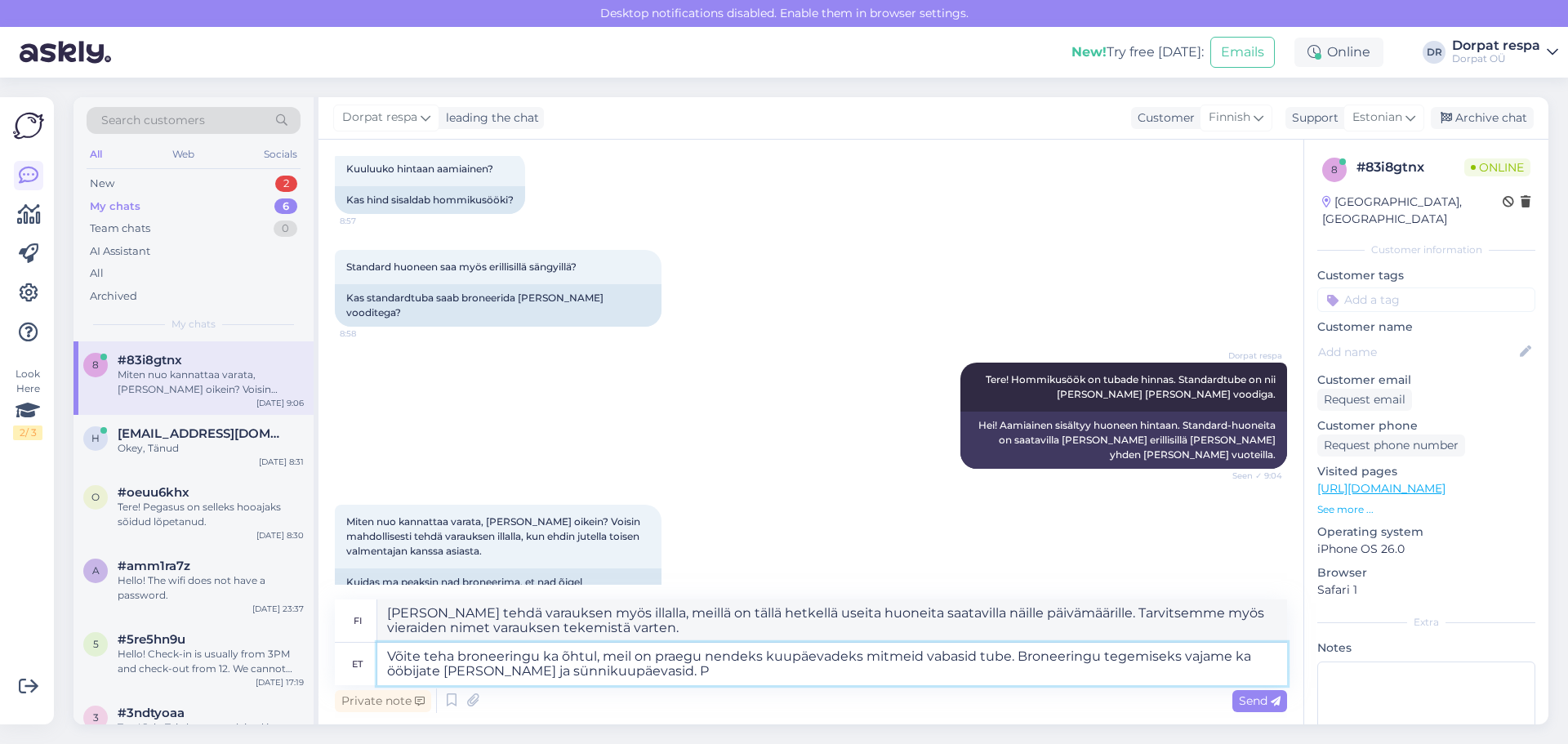
type textarea "[PERSON_NAME] tehdä varauksen myös illalla, meillä on tällä hetkellä useita huo…"
type textarea "Võite teha broneeringu ka õhtul, meil on praegu nendeks kuupäevadeks mitmeid va…"
type textarea "[PERSON_NAME] tehdä varauksen myös illalla, meillä on tällä hetkellä useita huo…"
type textarea "Võite teha broneeringu ka õhtul, meil on praegu nendeks kuupäevadeks mitmeid va…"
type textarea "[PERSON_NAME] tehdä varauksen myös illalla, meillä on tällä hetkellä useita huo…"
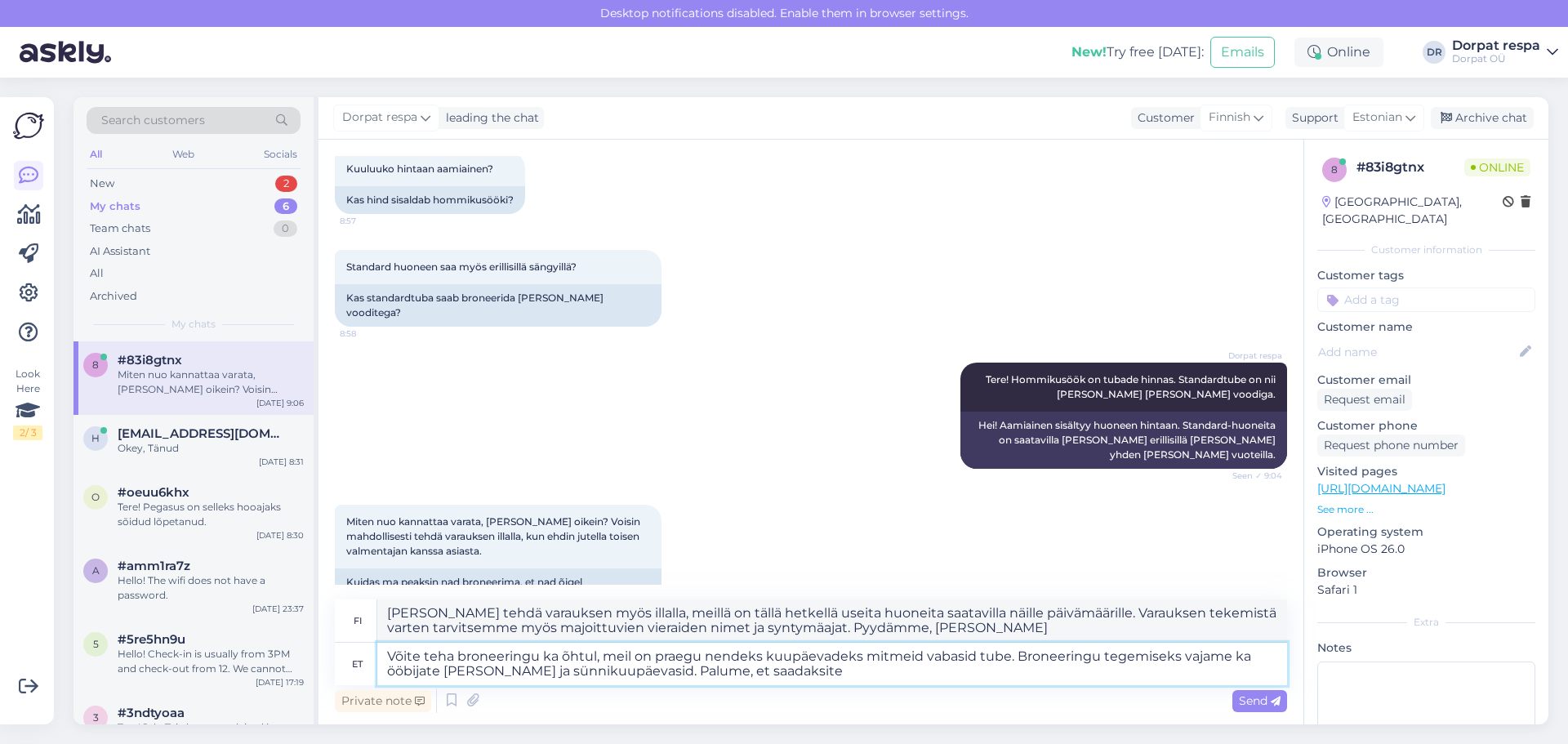
type textarea "Võite teha broneeringu ka õhtul, meil on praegu nendeks kuupäevadeks mitmeid va…"
type textarea "[PERSON_NAME] tehdä varauksen myös illalla, meillä on tällä hetkellä useita huo…"
type textarea "Võite teha broneeringu ka õhtul, meil on praegu nendeks kuupäevadeks mitmeid va…"
type textarea "[PERSON_NAME] tehdä varauksen myös illalla, meillä on tällä hetkellä useita huo…"
type textarea "Võite teha broneeringu ka õhtul, meil on praegu nendeks kuupäevadeks mitmeid va…"
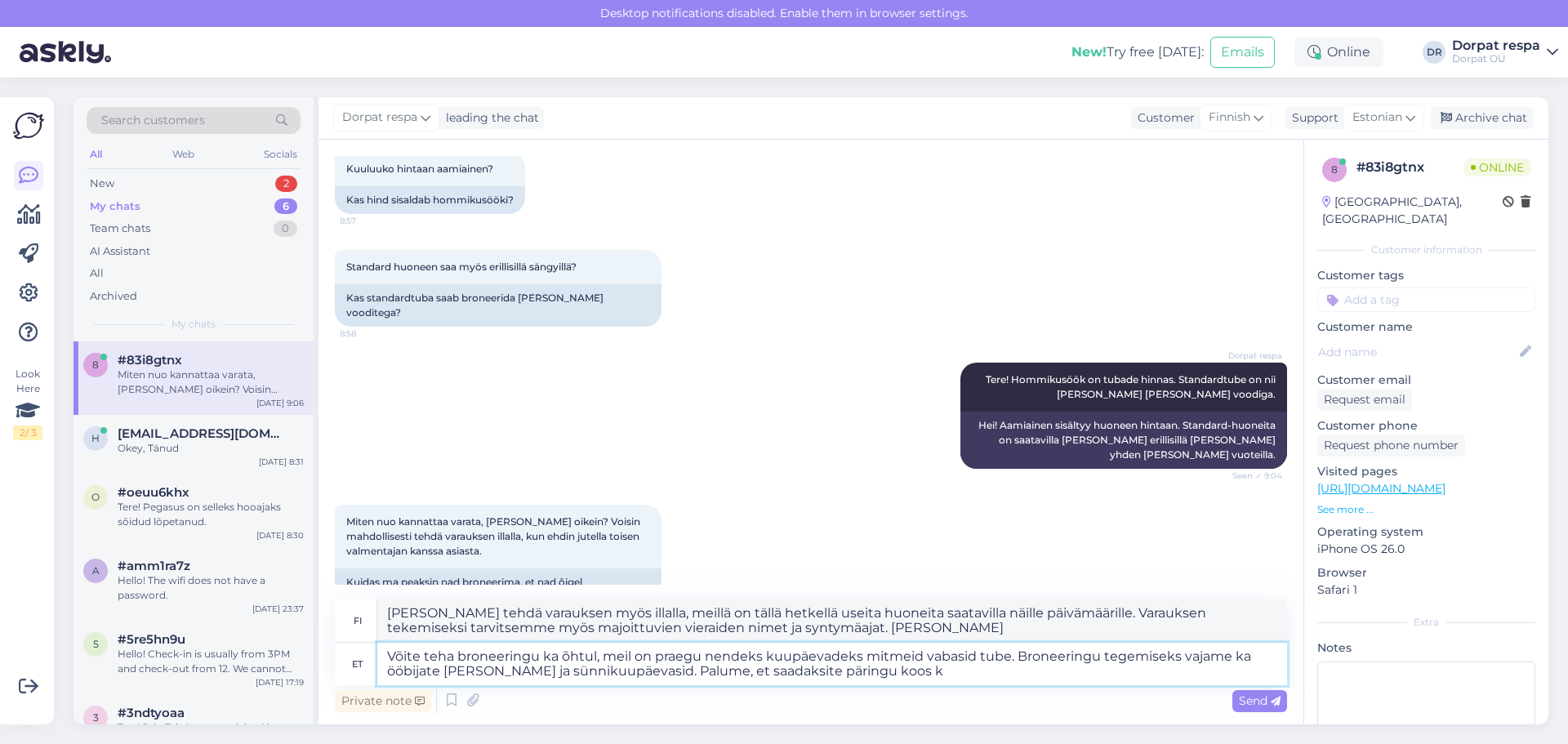
type textarea "[PERSON_NAME] tehdä varauksen myös illalla, meillä on tällä hetkellä useita huo…"
type textarea "Võite teha broneeringu ka õhtul, meil on praegu nendeks kuupäevadeks mitmeid va…"
type textarea "[PERSON_NAME] tehdä varauksen myös illalla, meillä on tällä hetkellä useita huo…"
type textarea "Võite teha broneeringu ka õhtul, meil on praegu nendeks kuupäevadeks mitmeid va…"
type textarea "[PERSON_NAME] tehdä varauksen myös illalla, meillä on tällä hetkellä useita huo…"
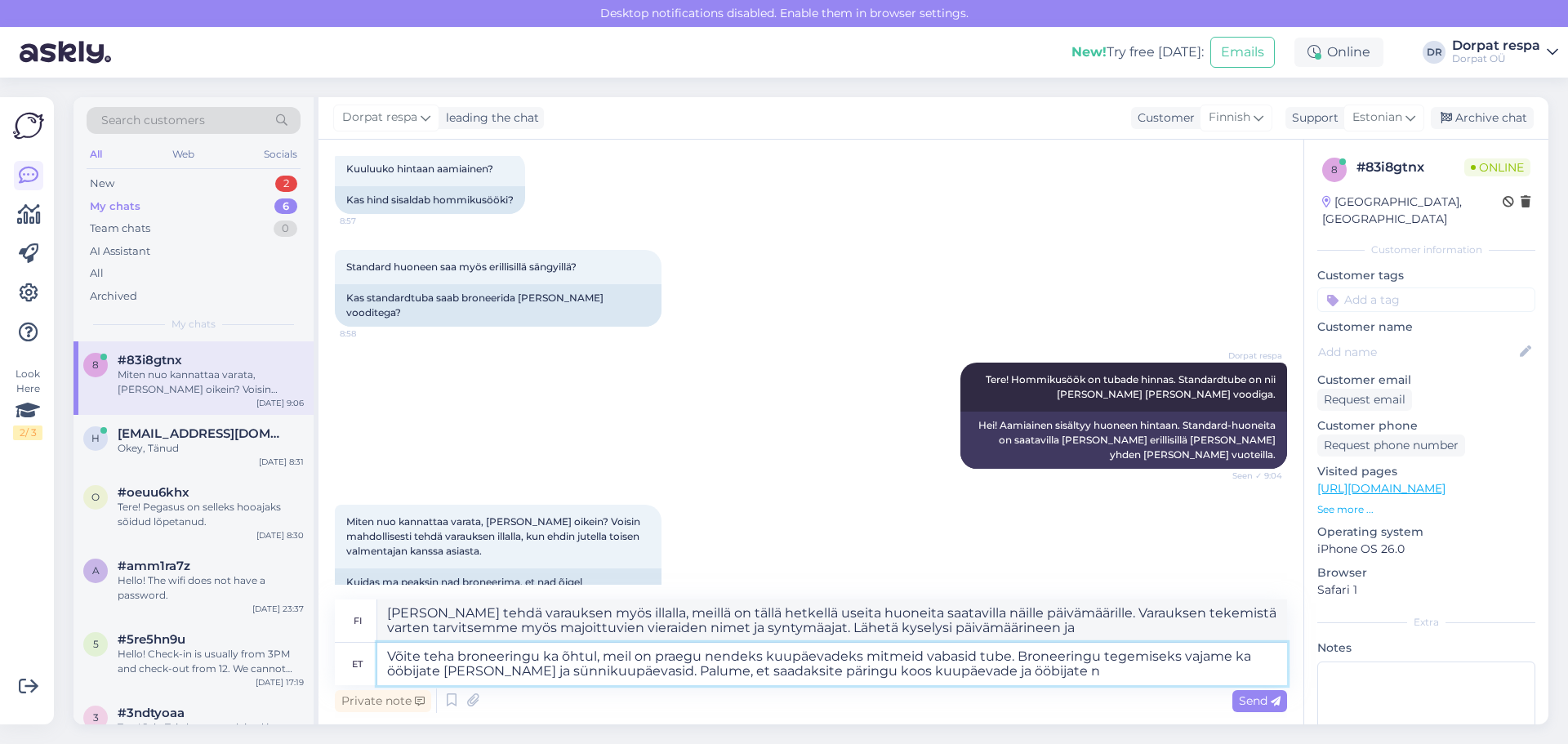
type textarea "Võite teha broneeringu ka õhtul, meil on praegu nendeks kuupäevadeks mitmeid va…"
type textarea "[PERSON_NAME] tehdä varauksen myös illalla, meillä on tällä hetkellä useita huo…"
type textarea "Võite teha broneeringu ka õhtul, meil on praegu nendeks kuupäevadeks mitmeid va…"
type textarea "[PERSON_NAME] tehdä varauksen myös illalla, meillä on tällä hetkellä useita huo…"
type textarea "Võite teha broneeringu ka õhtul, meil on praegu nendeks kuupäevadeks mitmeid va…"
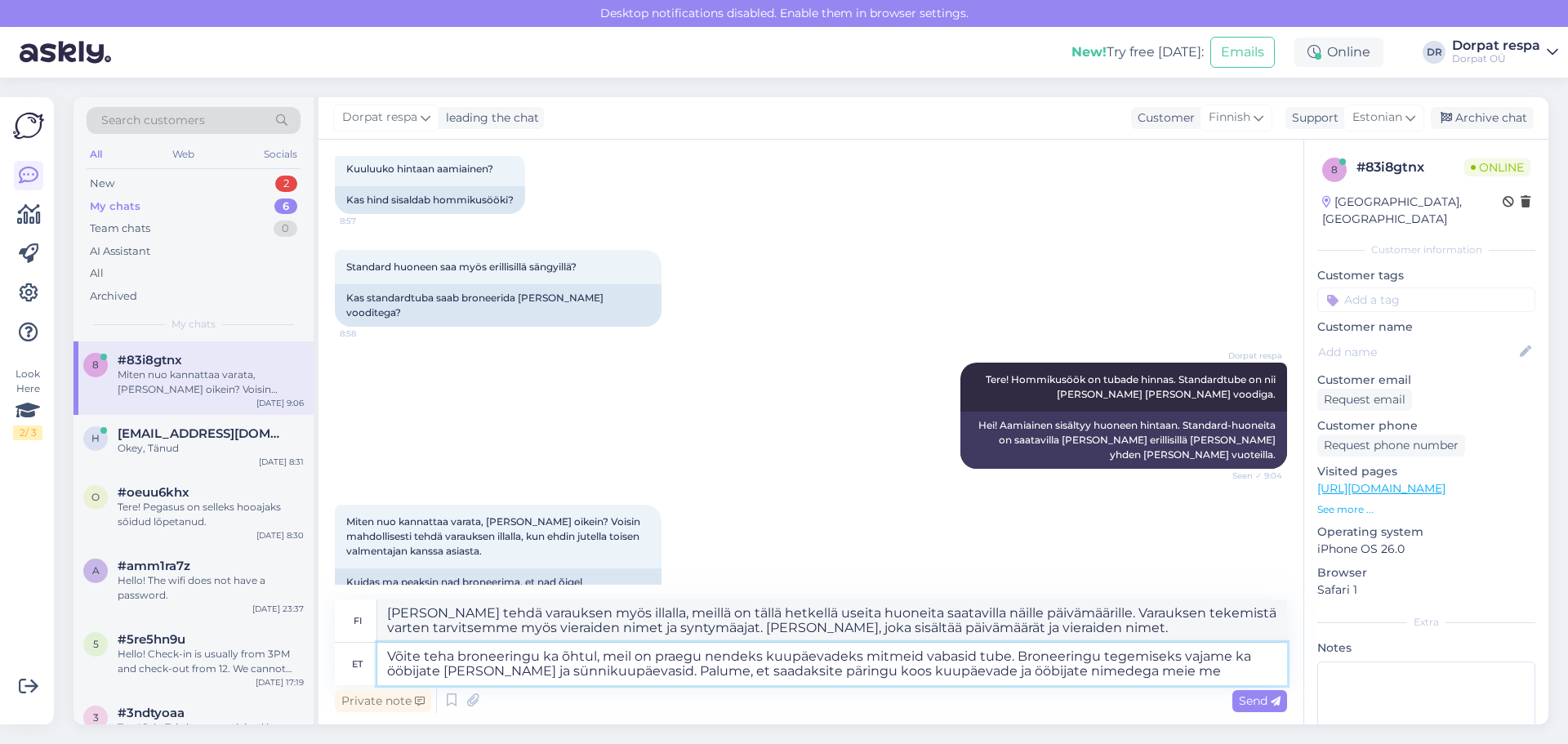
type textarea "[PERSON_NAME] tehdä varauksen myös illalla, meillä on tällä hetkellä useita huo…"
type textarea "Võite teha broneeringu ka õhtul, meil on praegu nendeks kuupäevadeks mitmeid va…"
type textarea "[PERSON_NAME] tehdä varauksen myös illalla, meillä on tällä hetkellä useita huo…"
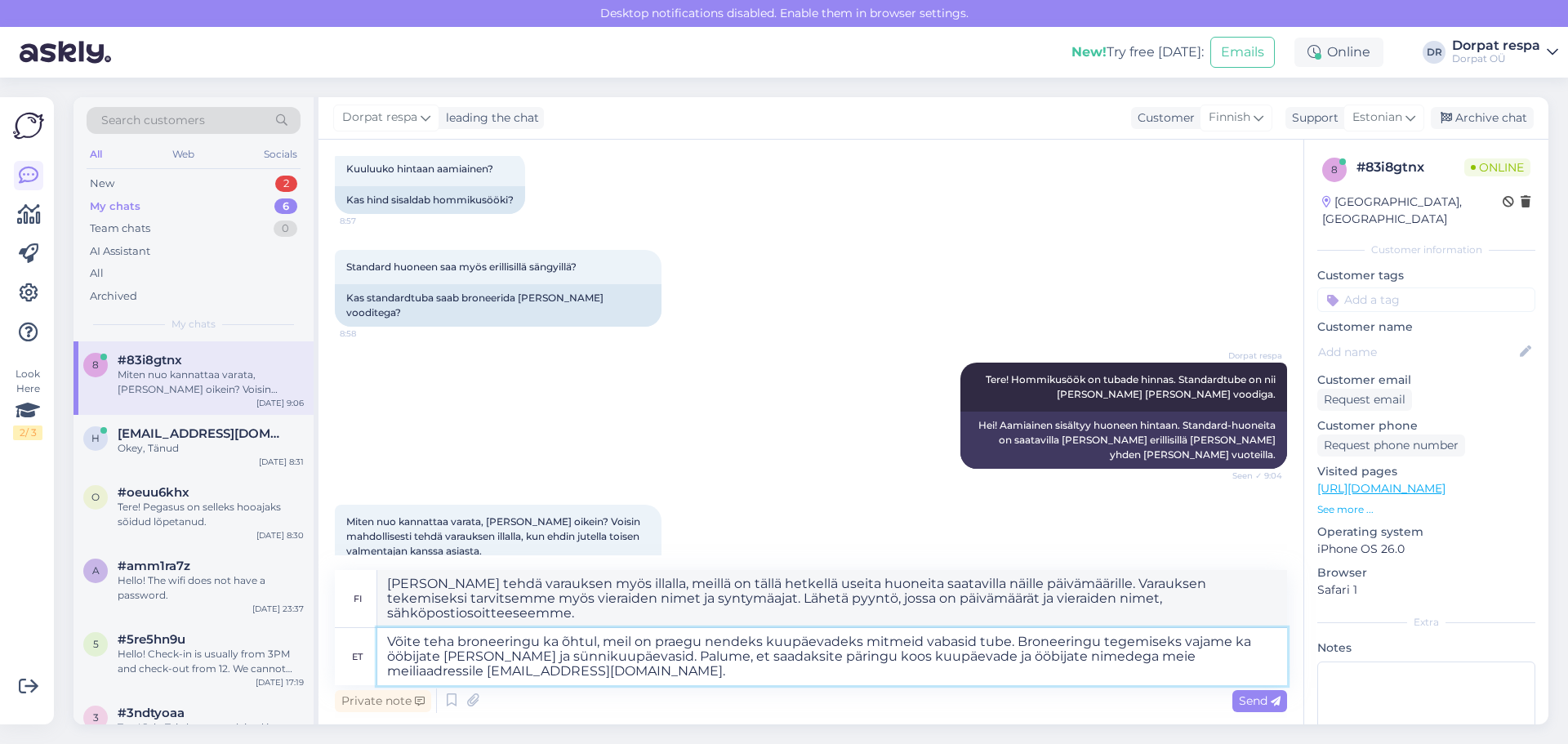
type textarea "Võite teha broneeringu ka õhtul, meil on praegu nendeks kuupäevadeks mitmeid va…"
type textarea "[PERSON_NAME] tehdä varauksen myös illalla, meillä on tällä hetkellä useita huo…"
type textarea "Võite teha broneeringu ka õhtul, meil on praegu nendeks kuupäevadeks mitmeid va…"
type textarea "[PERSON_NAME] tehdä varauksen myös illalla, meillä on tällä hetkellä useita huo…"
type textarea "Võite teha broneeringu ka õhtul, meil on praegu nendeks kuupäevadeks mitmeid va…"
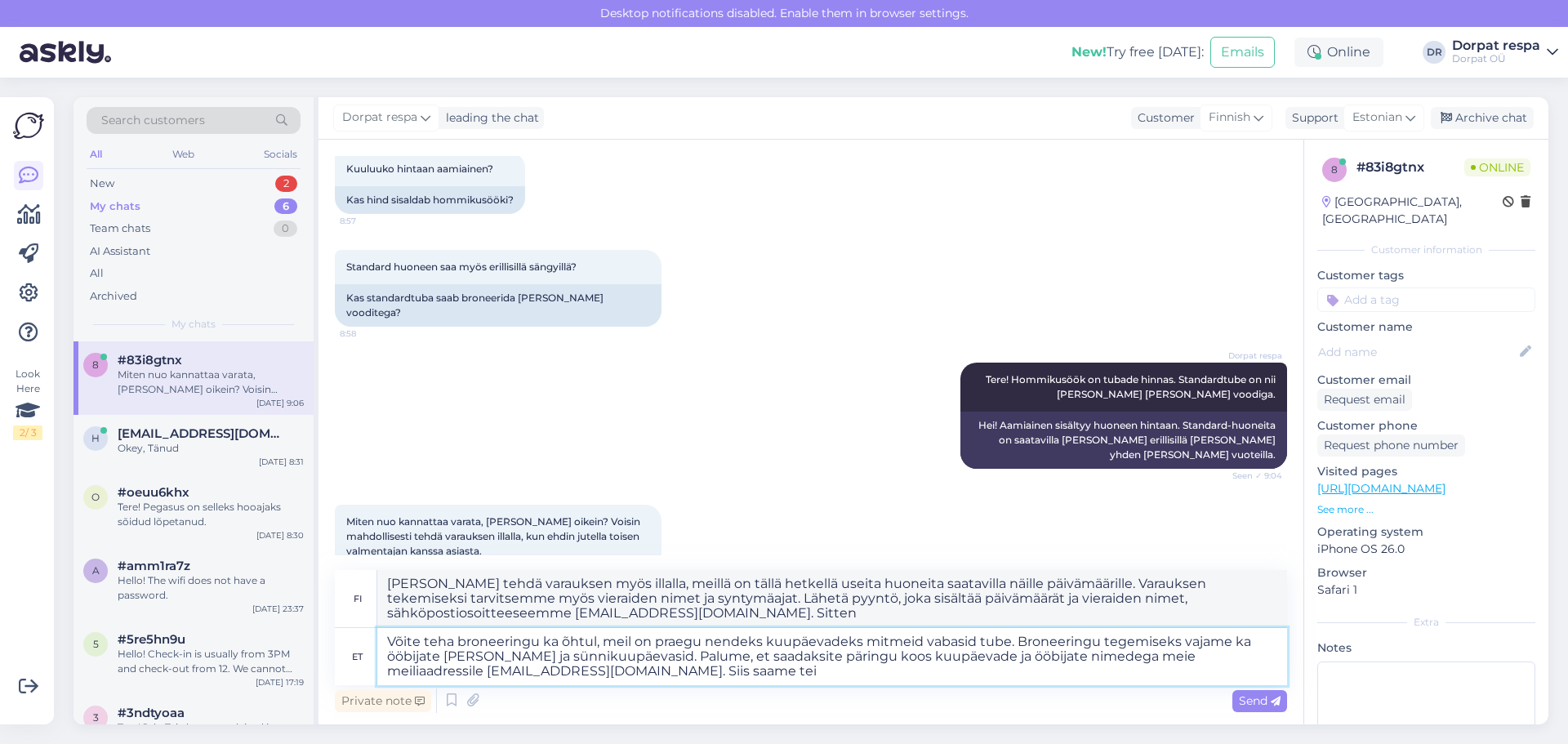
type textarea "[PERSON_NAME] tehdä varauksen myös illalla, meillä on tällä hetkellä useita huo…"
type textarea "Võite teha broneeringu ka õhtul, meil on praegu nendeks kuupäevadeks mitmeid va…"
type textarea "[PERSON_NAME] tehdä varauksen myös illalla, meillä on tällä hetkellä useita huo…"
type textarea "Võite teha broneeringu ka õhtul, meil on praegu nendeks kuupäevadeks mitmeid va…"
type textarea "[PERSON_NAME] tehdä varauksen myös illalla, meillä on tällä hetkellä useita huo…"
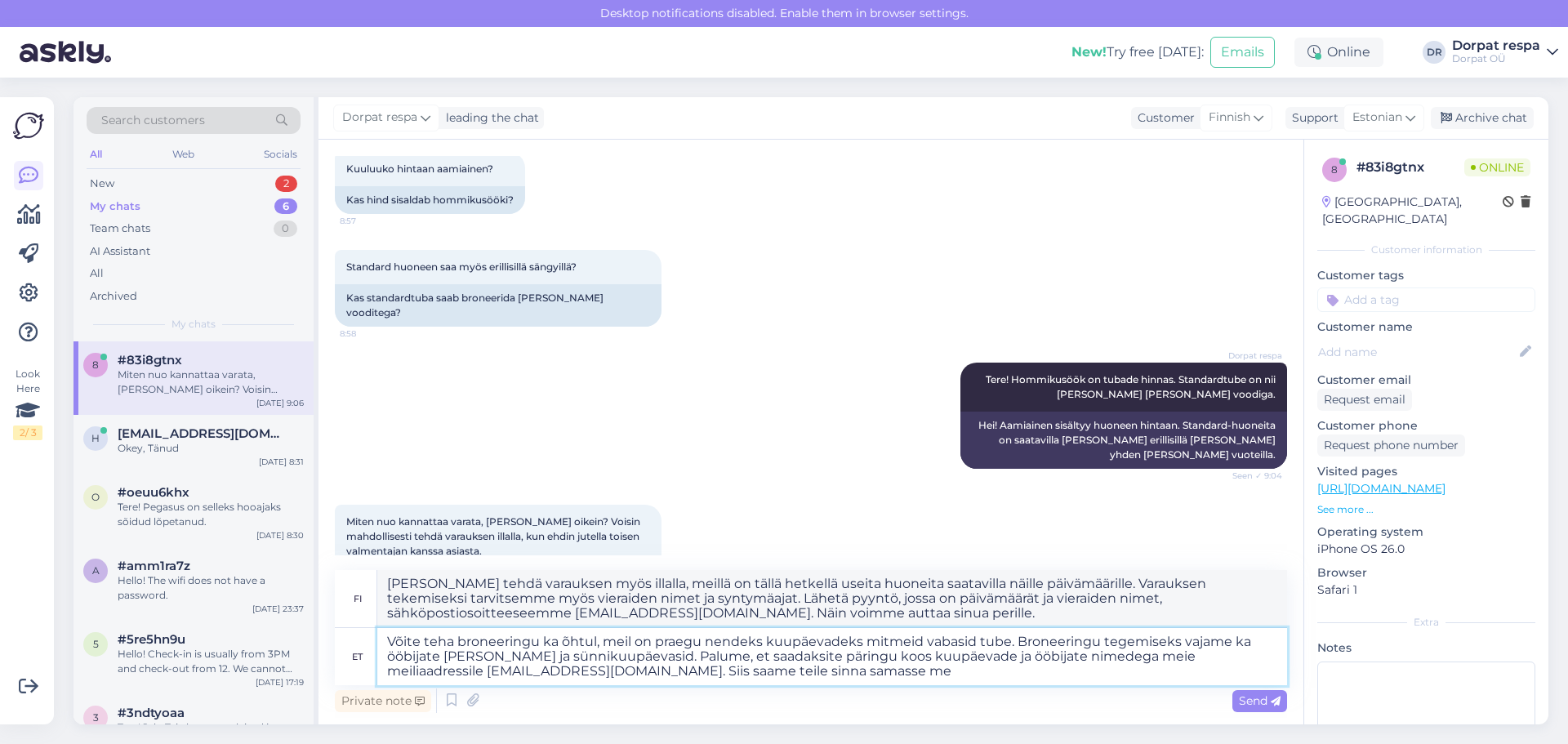
type textarea "Võite teha broneeringu ka õhtul, meil on praegu nendeks kuupäevadeks mitmeid va…"
type textarea "[PERSON_NAME] tehdä varauksen myös illalla, meillä on tällä hetkellä useita huo…"
type textarea "Võite teha broneeringu ka õhtul, meil on praegu nendeks kuupäevadeks mitmeid va…"
type textarea "[PERSON_NAME] tehdä varauksen myös illalla, meillä on tällä hetkellä useita huo…"
type textarea "Võite teha broneeringu ka õhtul, meil on praegu nendeks kuupäevadeks mitmeid va…"
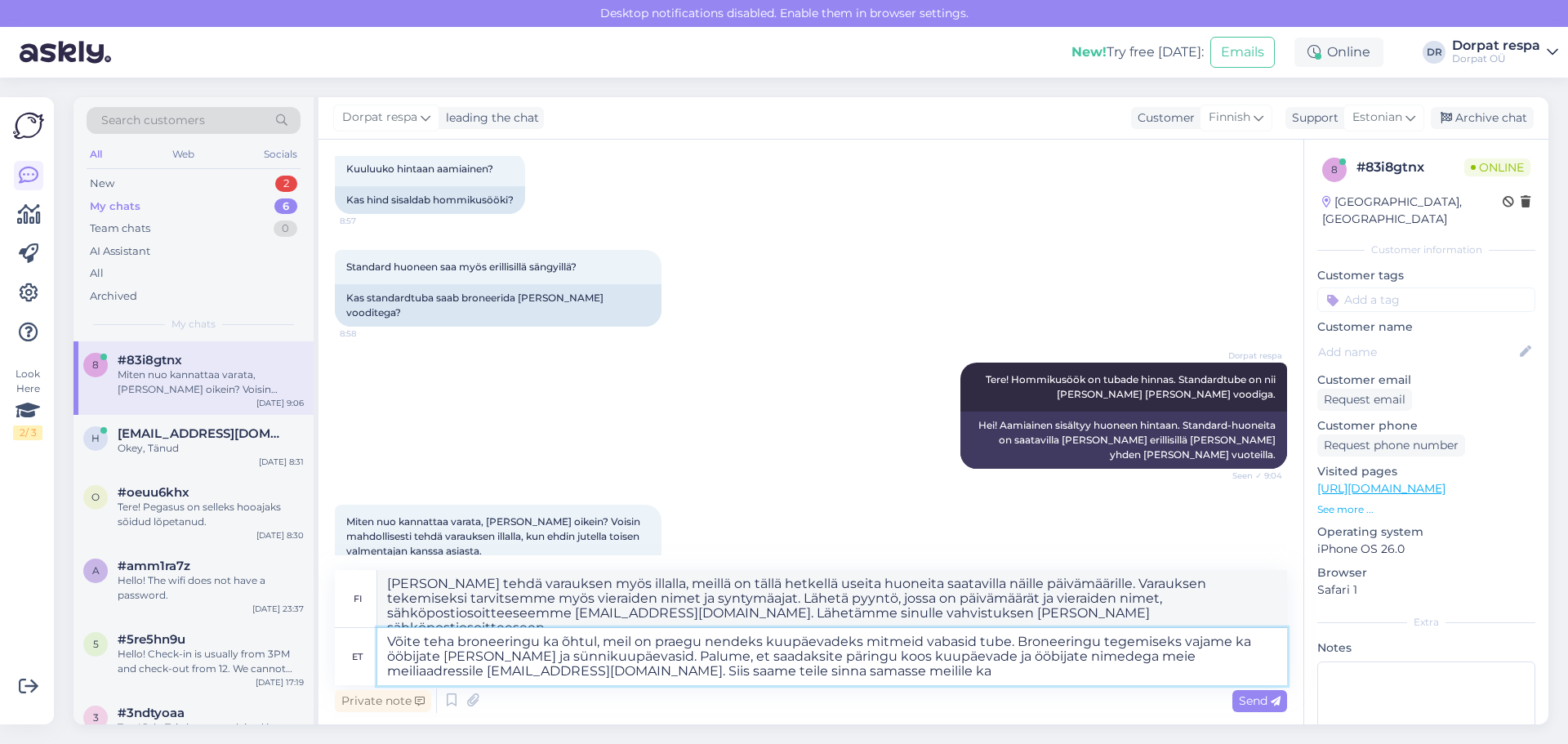
type textarea "[PERSON_NAME] tehdä varauksen myös illalla, meillä on tällä hetkellä useita huo…"
type textarea "Võite teha broneeringu ka õhtul, meil on praegu nendeks kuupäevadeks mitmeid va…"
type textarea "[PERSON_NAME] tehdä varauksen myös illalla, meillä on tällä hetkellä useita huo…"
type textarea "Võite teha broneeringu ka õhtul, meil on praegu nendeks kuupäevadeks mitmeid va…"
type textarea "[PERSON_NAME] tehdä varauksen myös illalla, meillä on tällä hetkellä useita huo…"
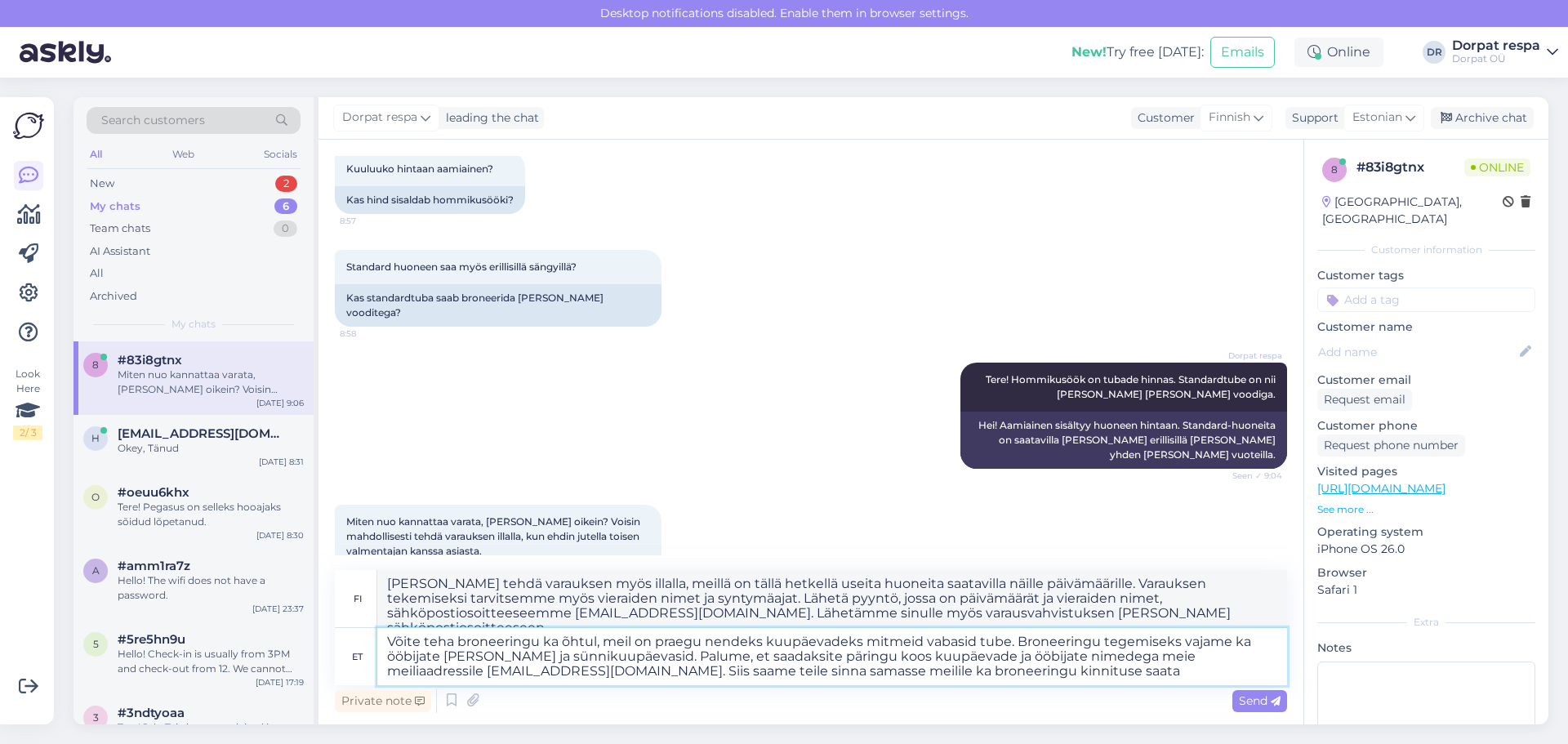
type textarea "Võite teha broneeringu ka õhtul, meil on praegu nendeks kuupäevadeks mitmeid va…"
type textarea "[PERSON_NAME] tehdä varauksen myös illalla, meillä on tällä hetkellä useita huo…"
click at [645, 660] on textarea "Võite teha broneeringu ka õhtul, meil on praegu nendeks kuupäevadeks mitmeid va…" at bounding box center [832, 656] width 910 height 57
type textarea "Võite teha broneeringu ka õhtul, meil on praegu nendeks kuupäevadeks mitmeid va…"
type textarea "[PERSON_NAME] tehdä varauksen myös illalla, meillä on tällä hetkellä useita huo…"
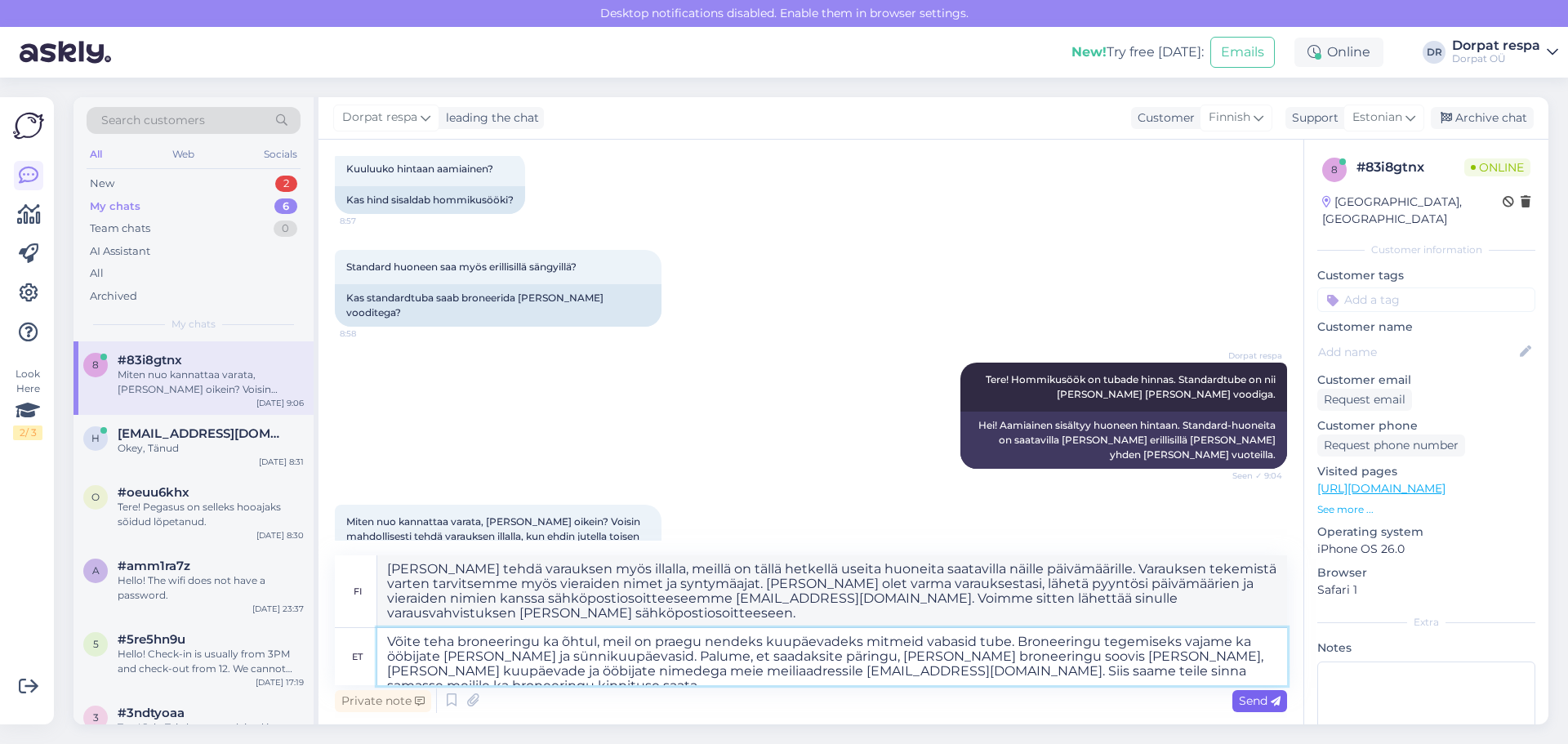
type textarea "Võite teha broneeringu ka õhtul, meil on praegu nendeks kuupäevadeks mitmeid va…"
click at [645, 707] on div "Send" at bounding box center [1260, 700] width 55 height 22
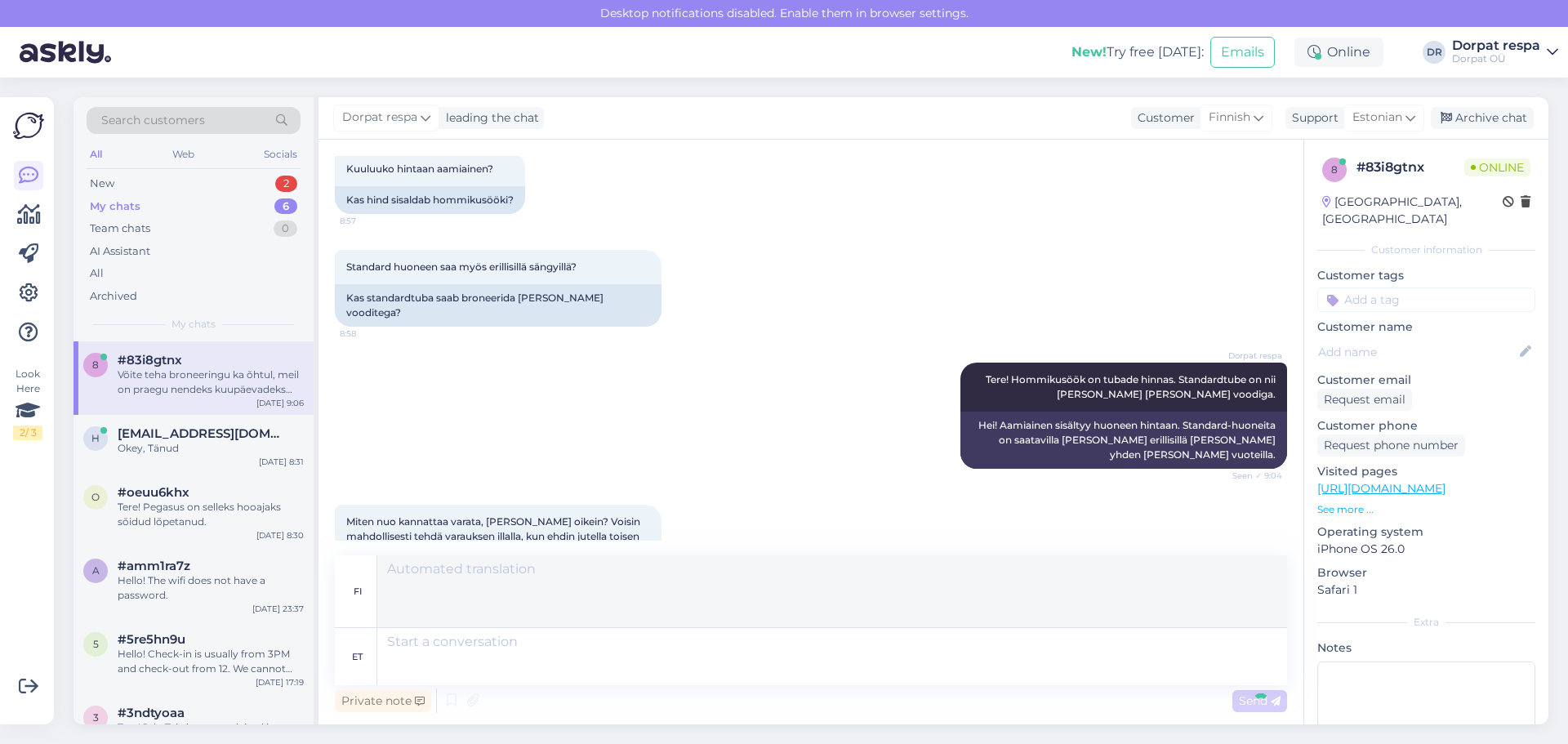
scroll to position [967, 0]
